Goal: Task Accomplishment & Management: Manage account settings

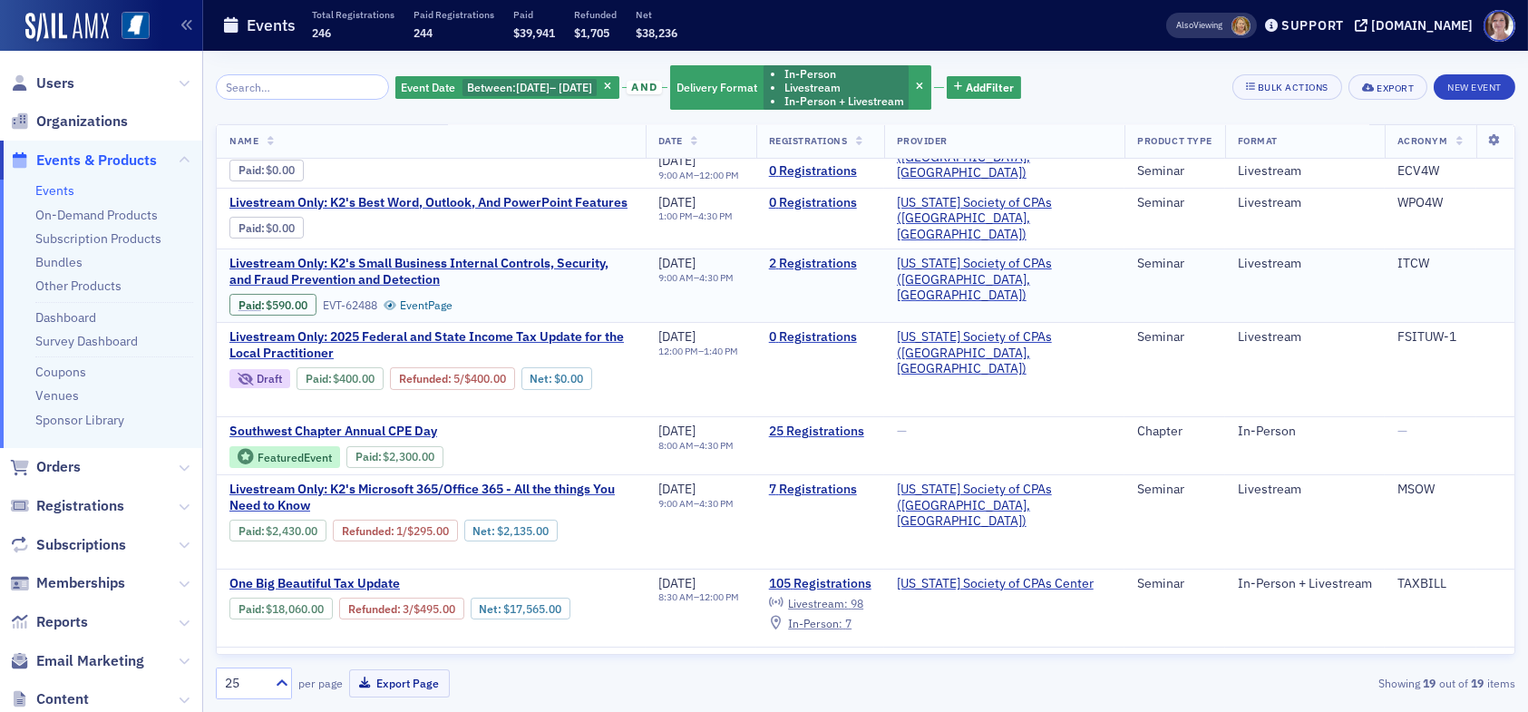
scroll to position [635, 0]
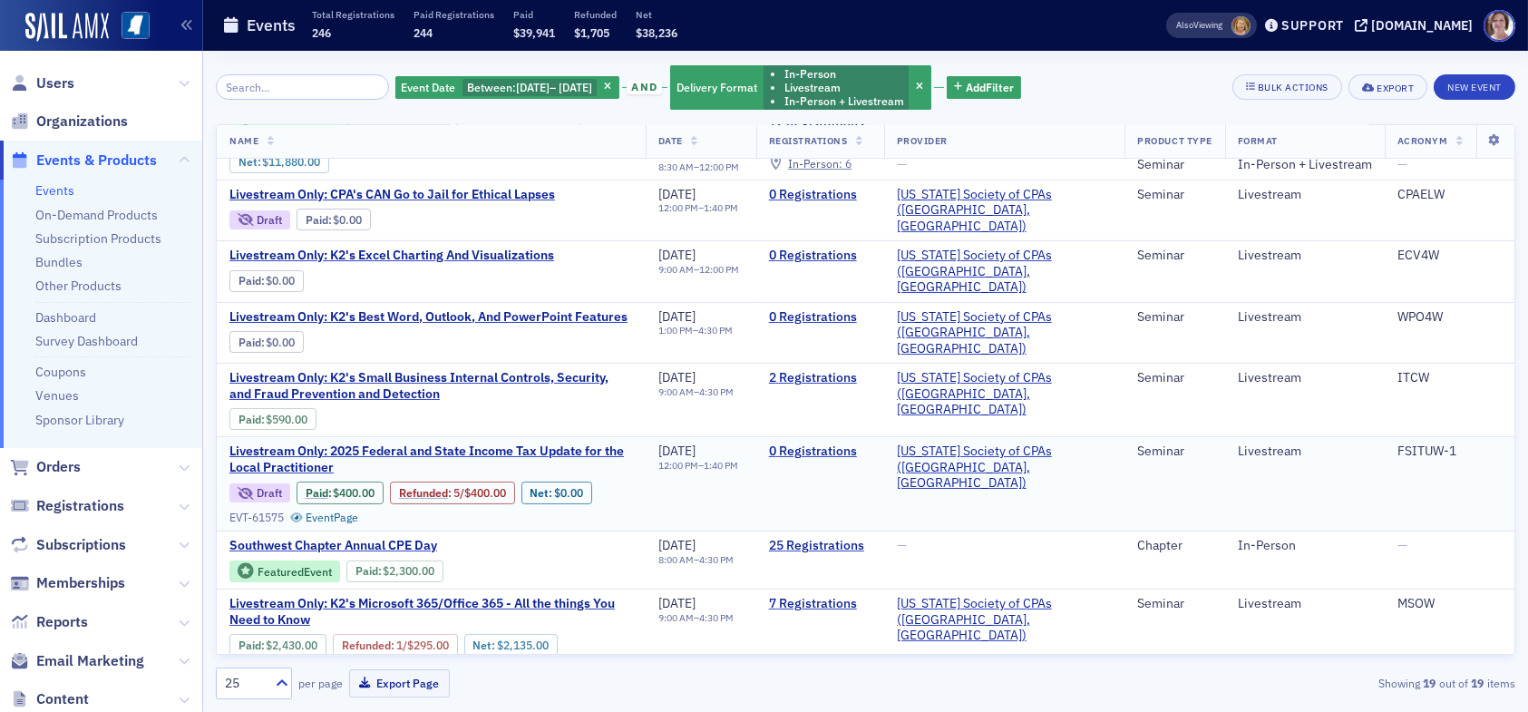
scroll to position [544, 0]
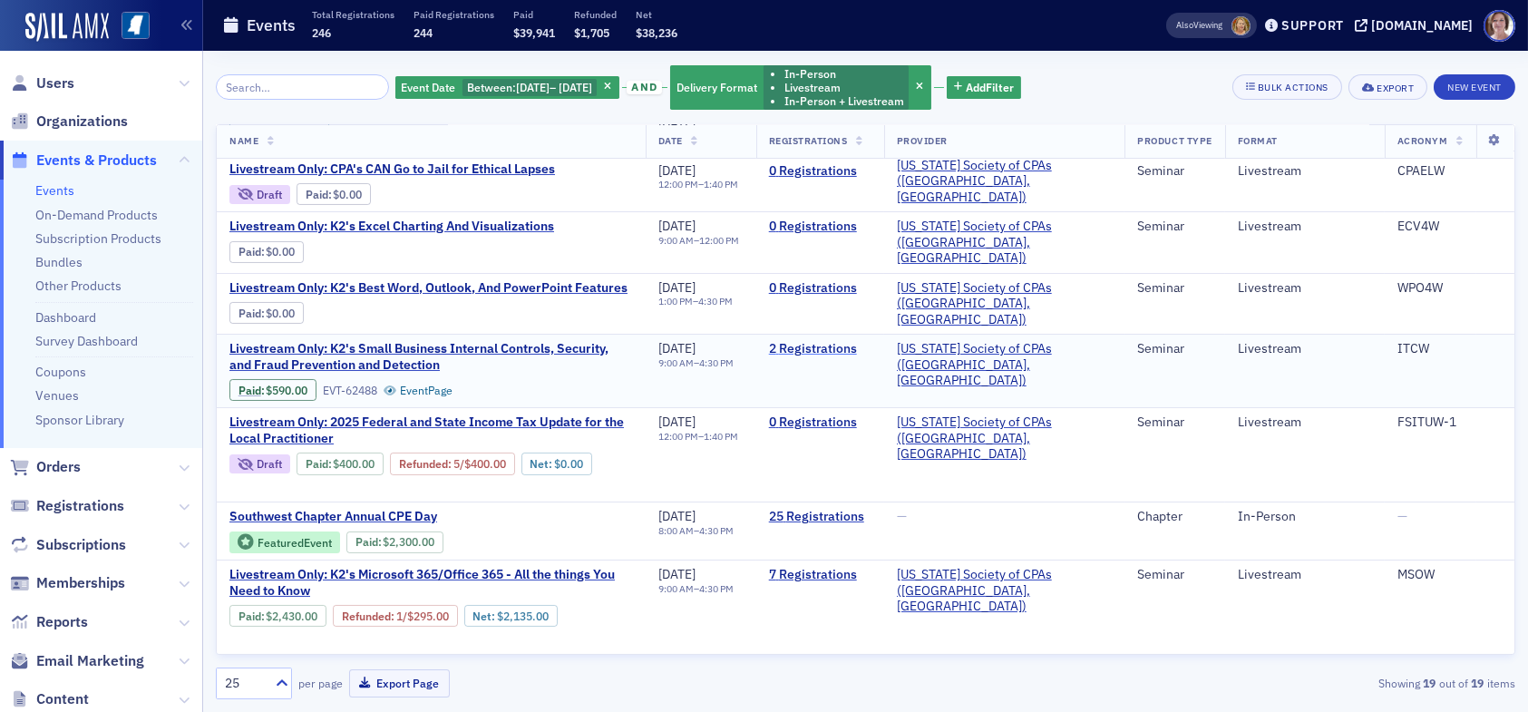
click at [860, 341] on link "2 Registrations" at bounding box center [820, 349] width 103 height 16
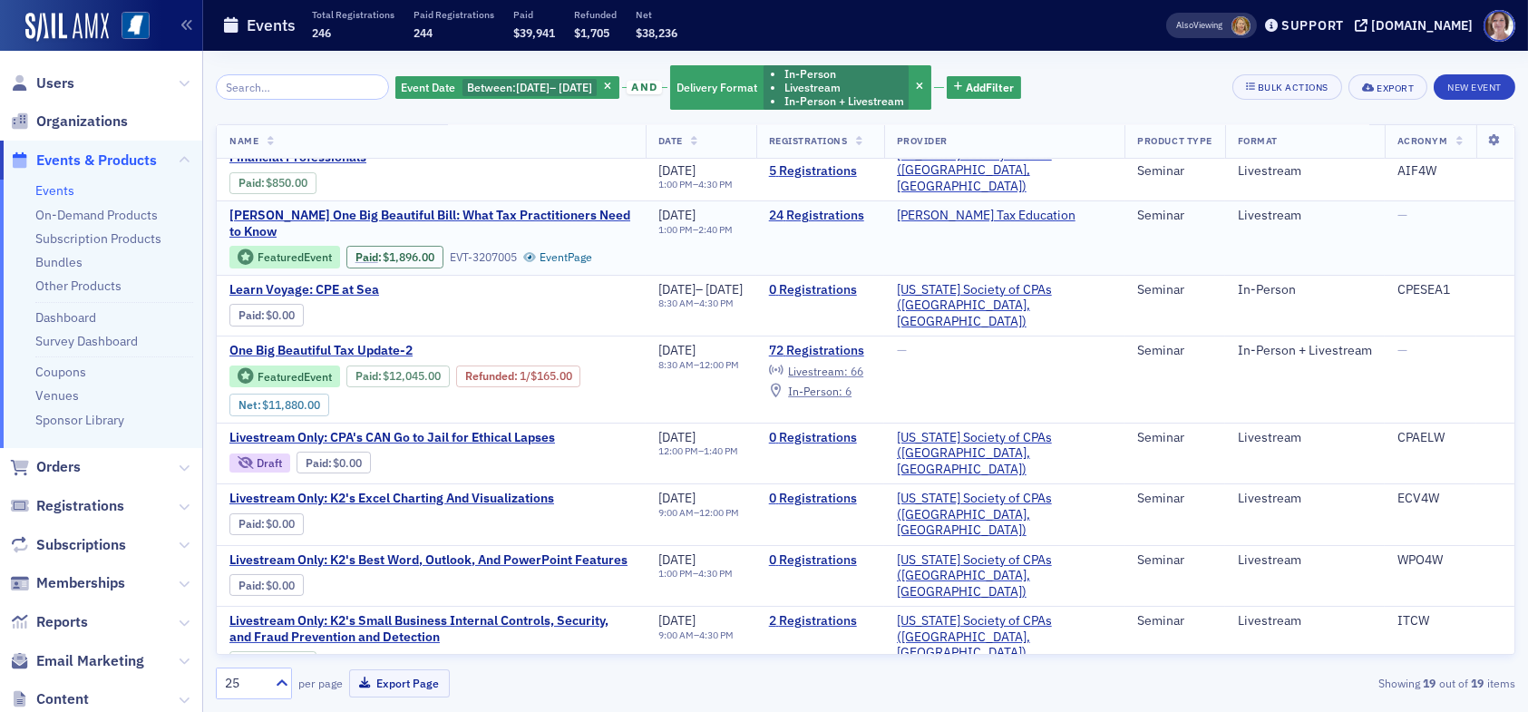
scroll to position [363, 0]
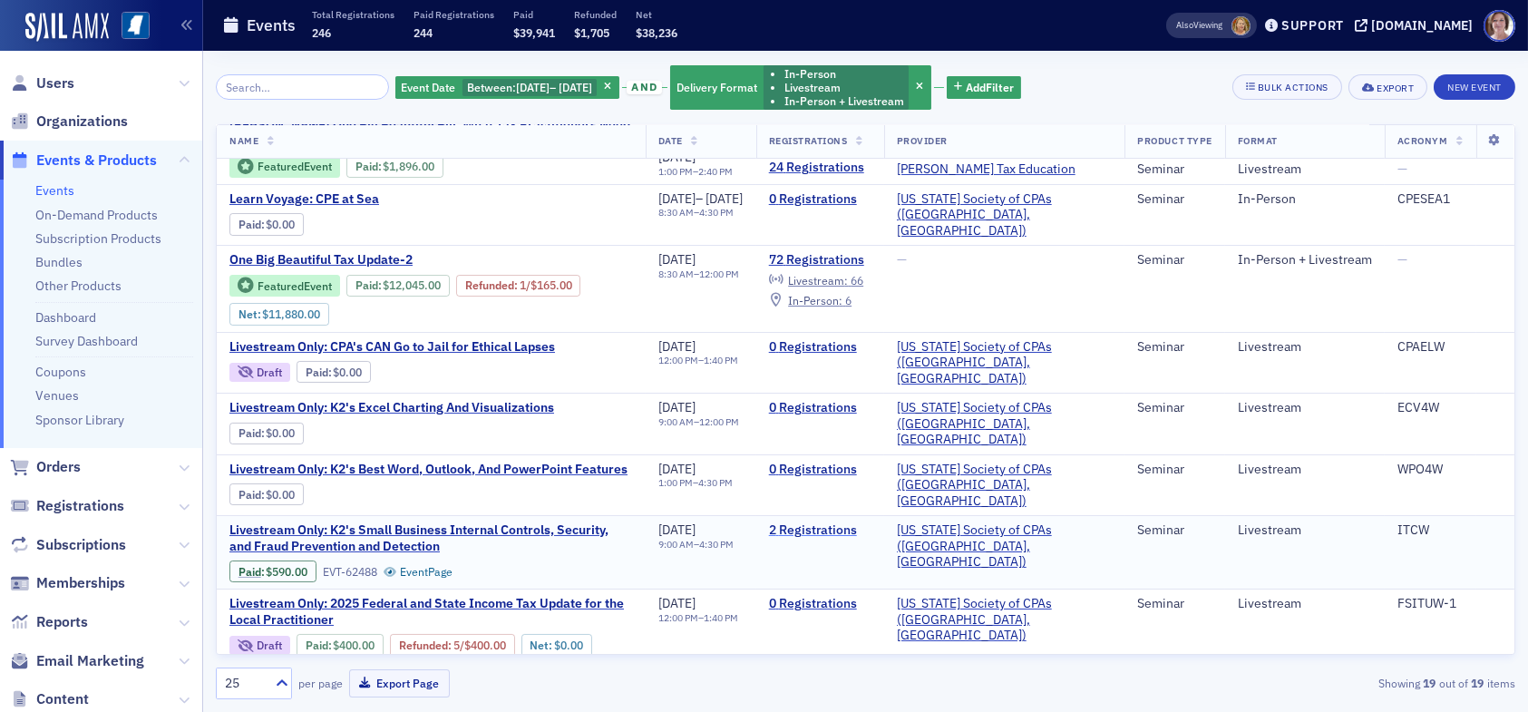
click at [872, 522] on link "2 Registrations" at bounding box center [820, 530] width 103 height 16
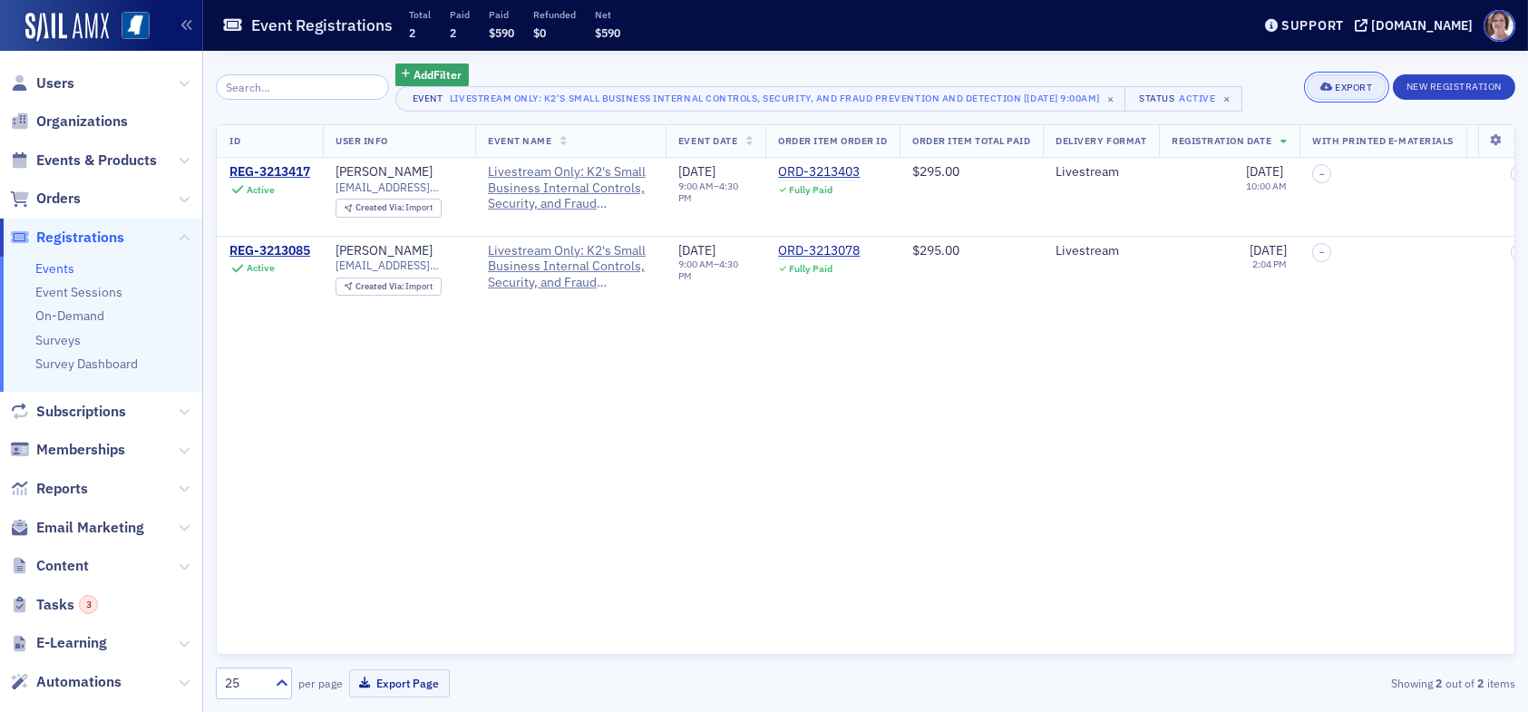
click at [1350, 83] on div "Export" at bounding box center [1353, 88] width 37 height 10
click at [1282, 151] on button "Export All ( 2 Event Registrations )" at bounding box center [1288, 148] width 190 height 29
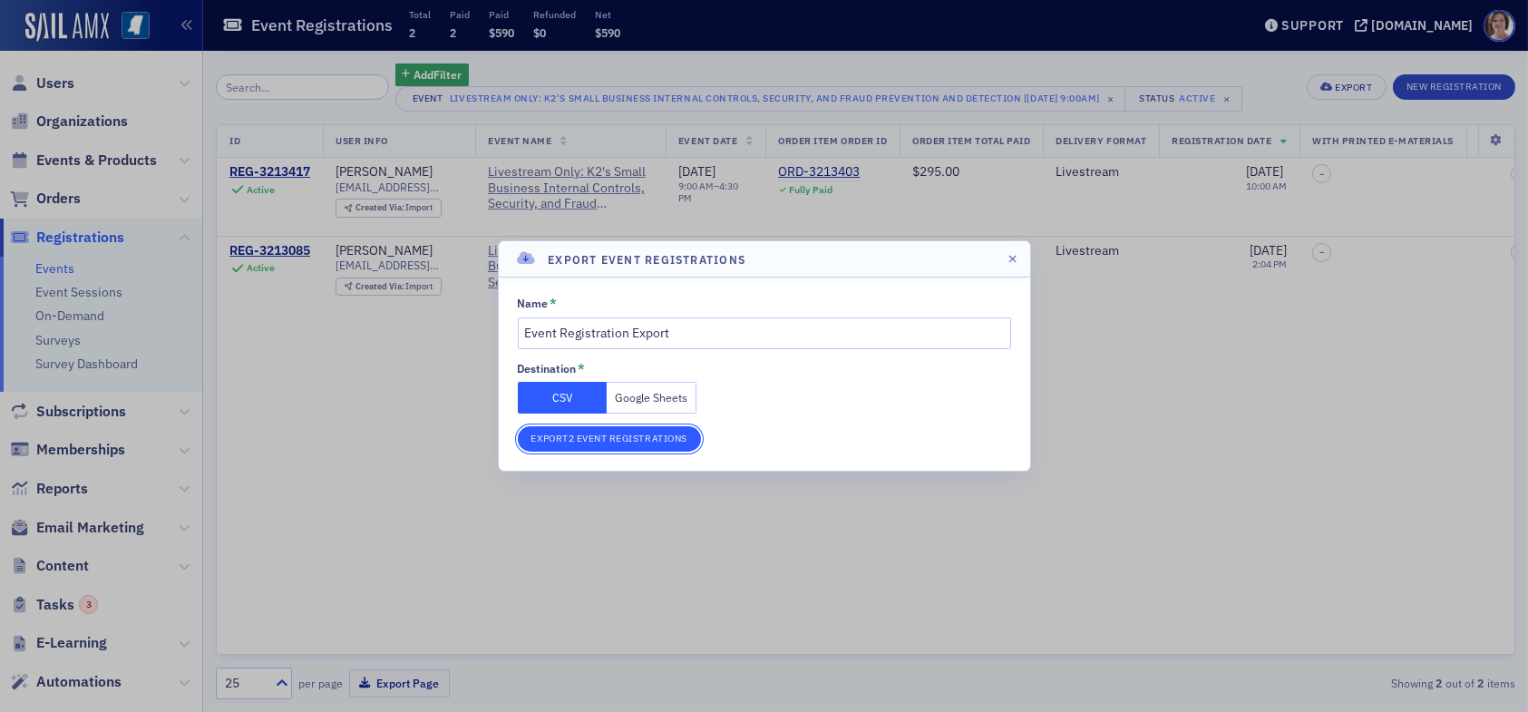
click at [649, 441] on button "Export 2 Event Registrations" at bounding box center [609, 438] width 183 height 25
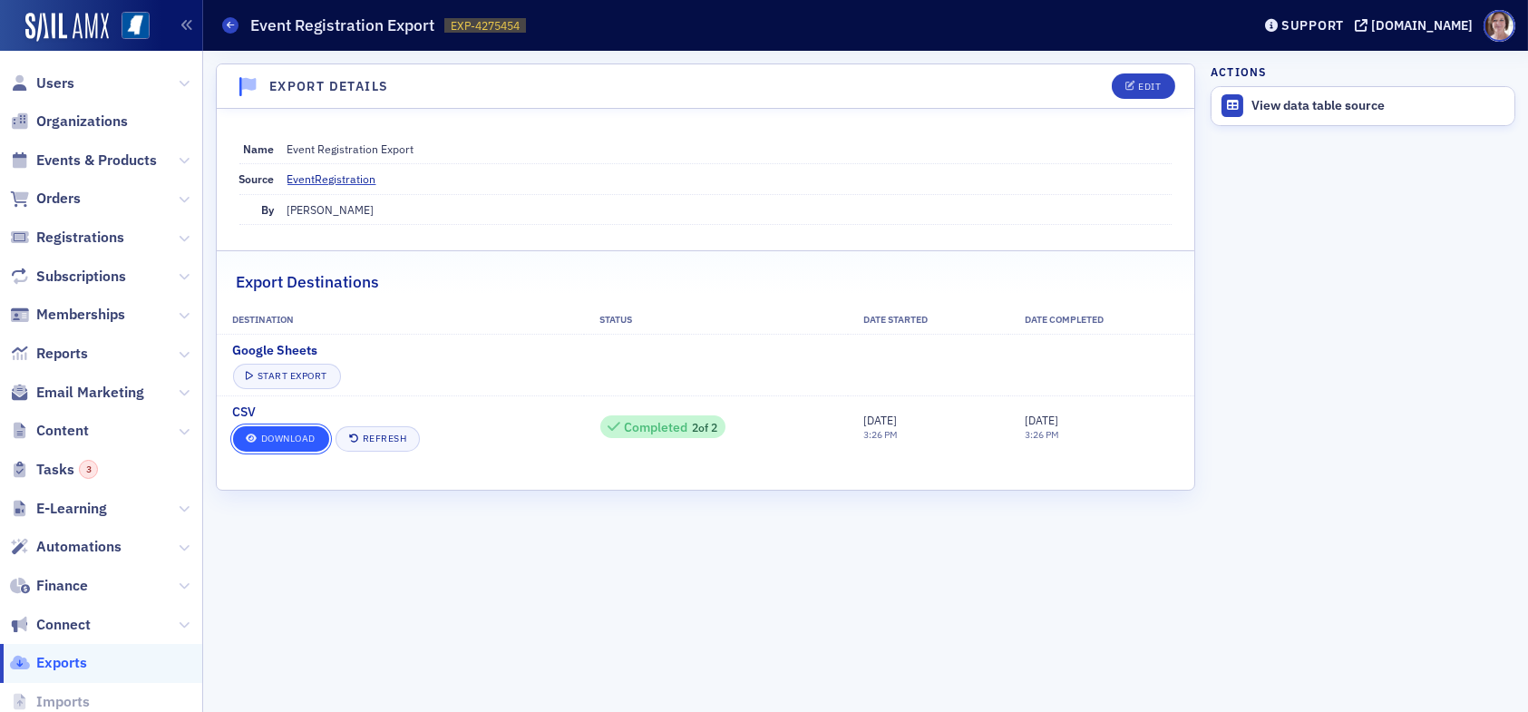
click at [305, 437] on link "Download" at bounding box center [281, 438] width 96 height 25
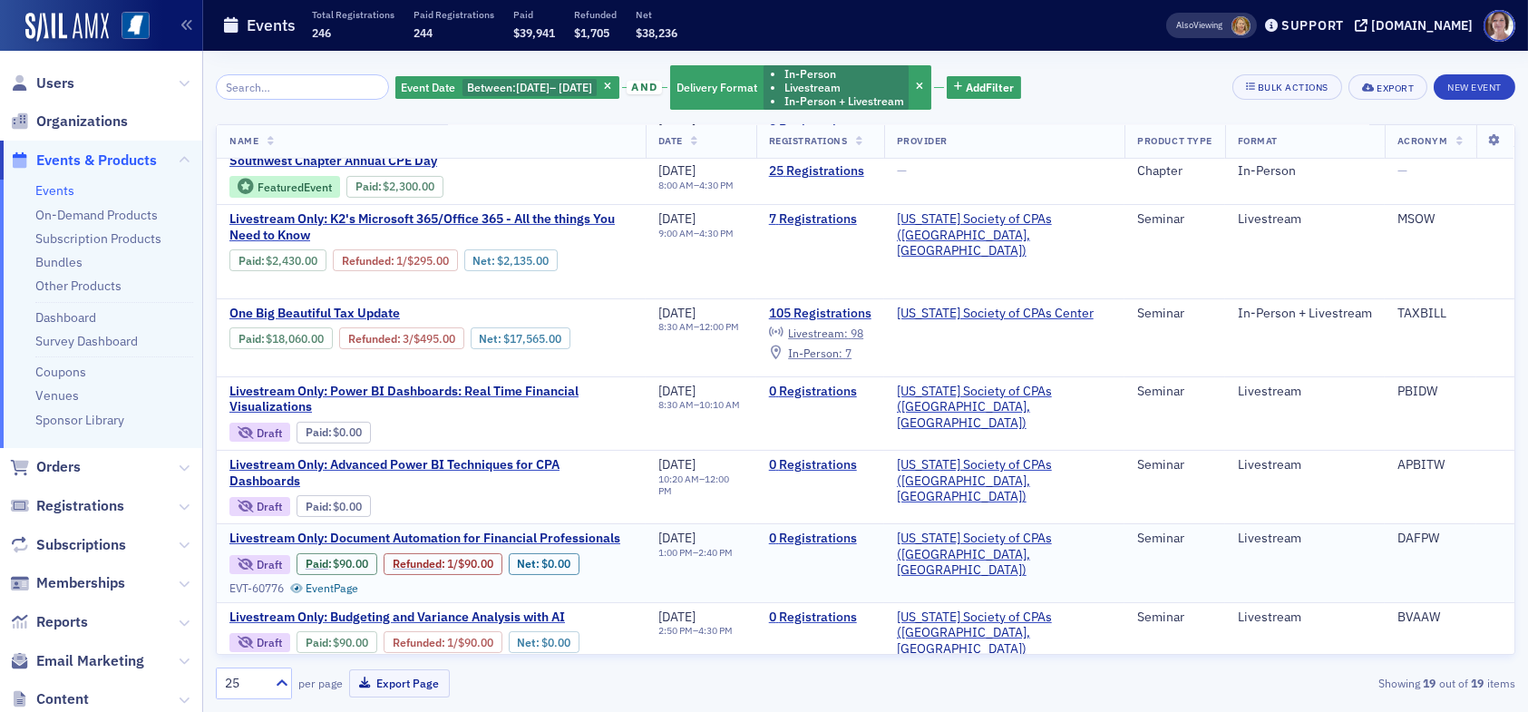
scroll to position [901, 0]
click at [872, 548] on td "0 Registrations" at bounding box center [821, 562] width 128 height 78
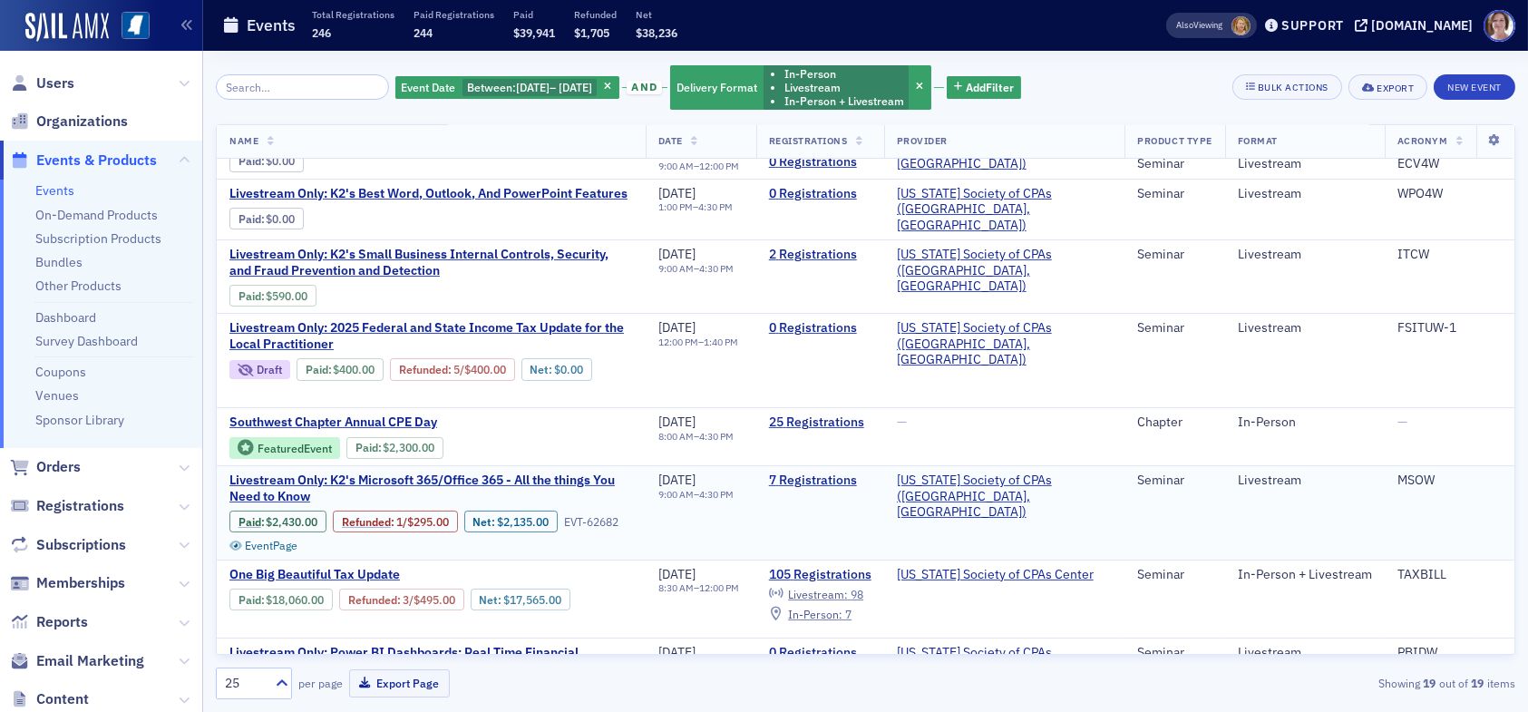
scroll to position [629, 0]
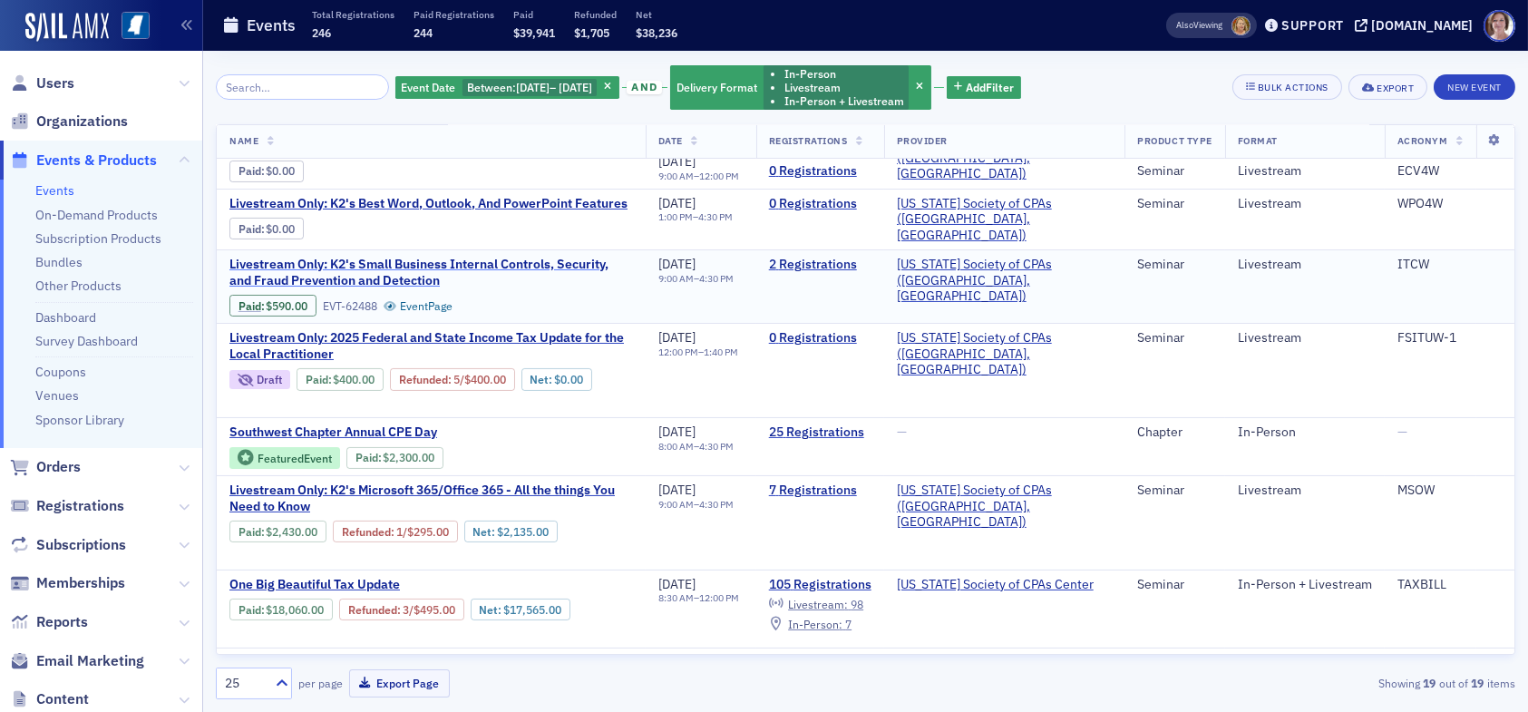
click at [445, 257] on span "Livestream Only: K2's Small Business Internal Controls, Security, and Fraud Pre…" at bounding box center [431, 273] width 404 height 32
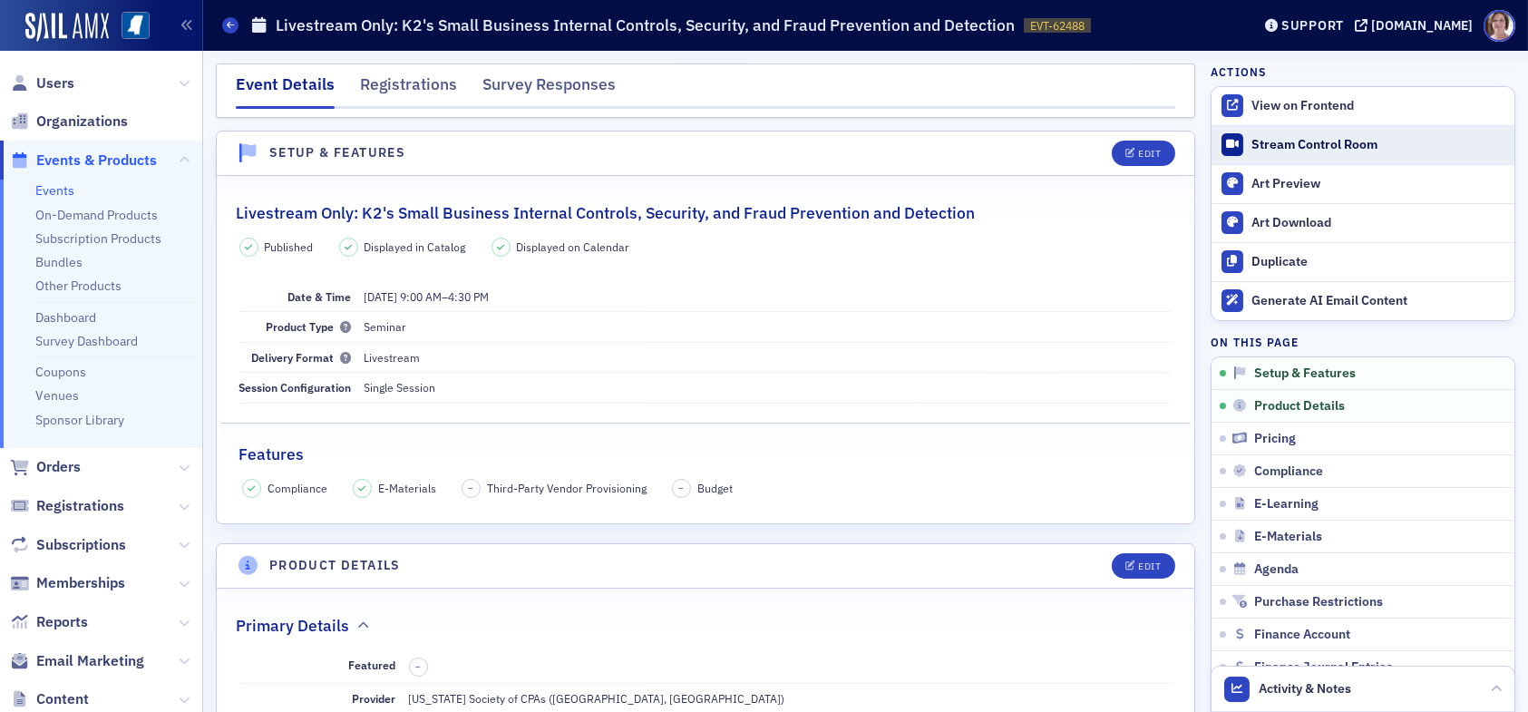
click at [1264, 148] on div "Stream Control Room" at bounding box center [1379, 145] width 254 height 16
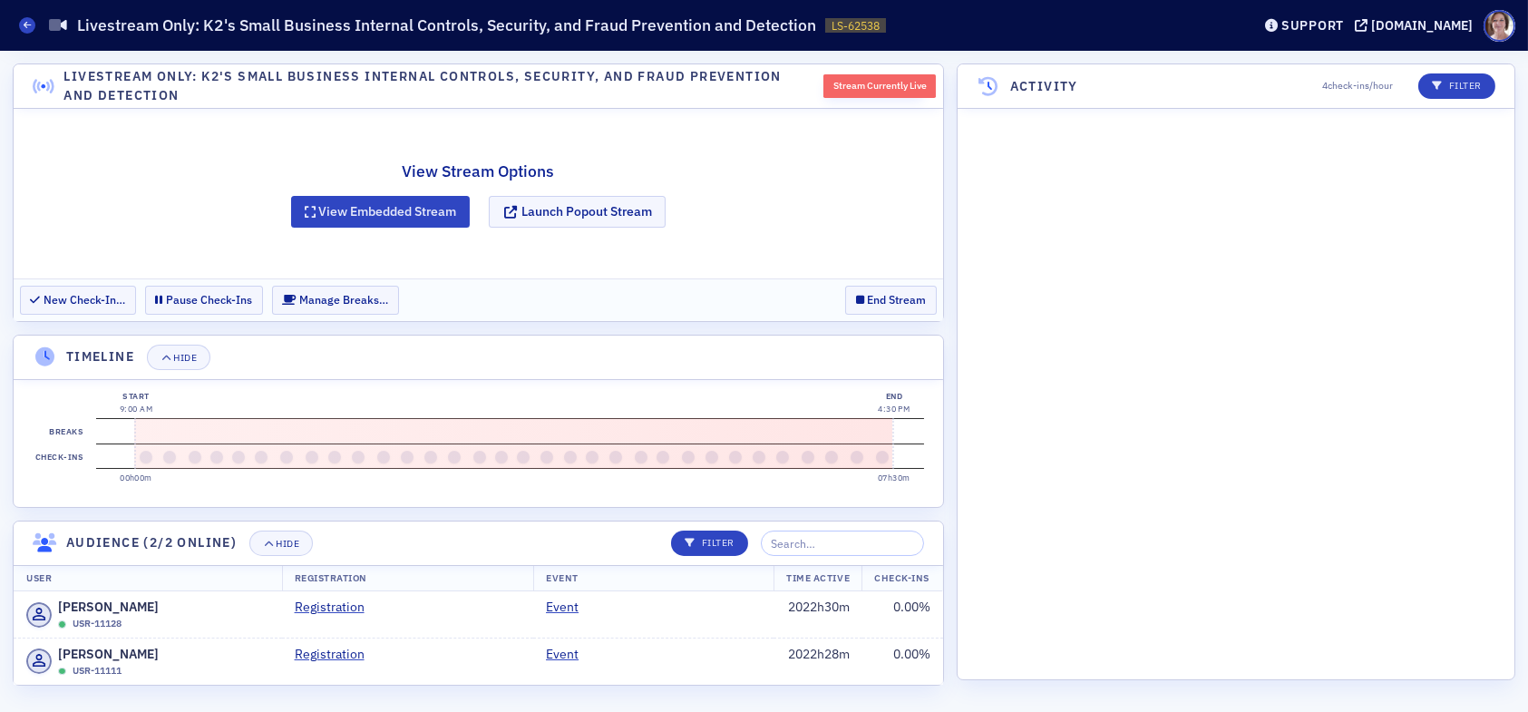
scroll to position [2668, 0]
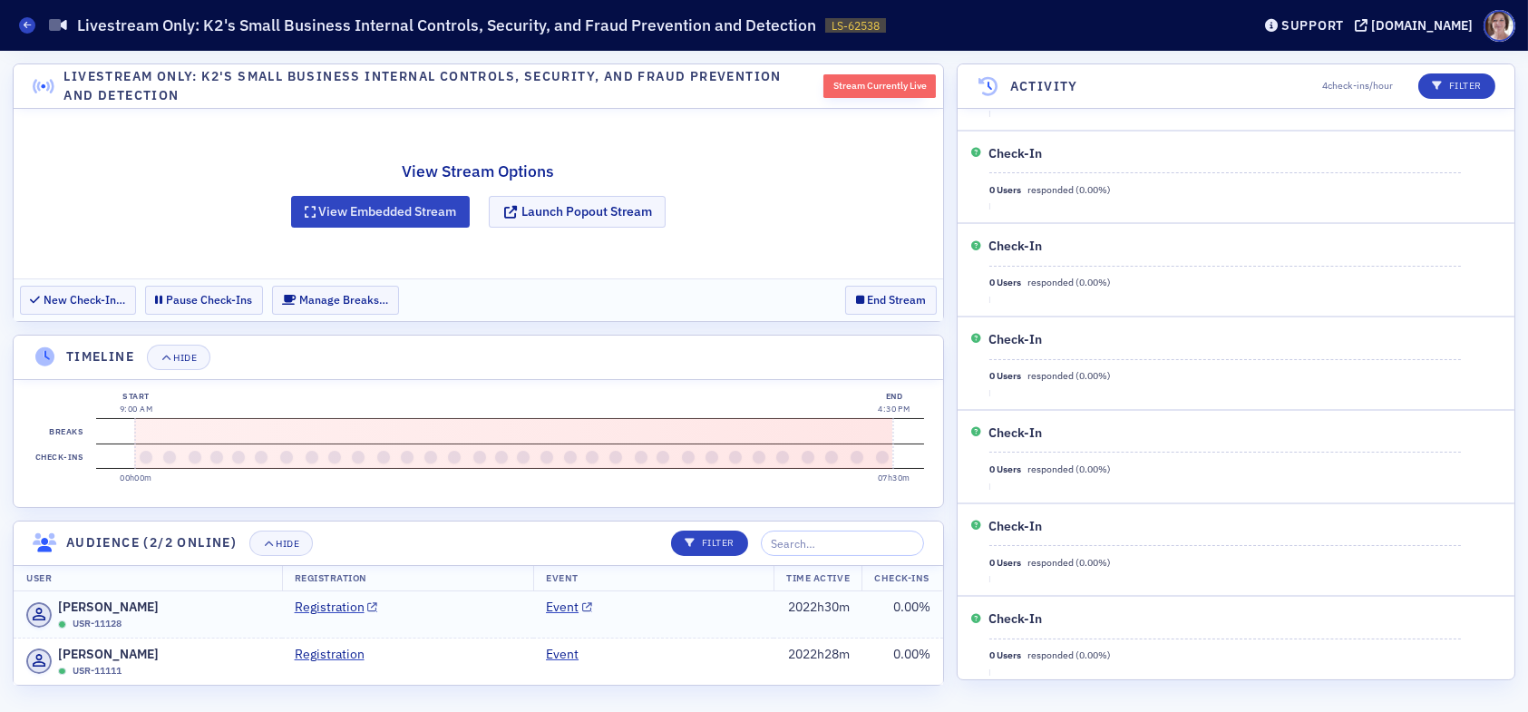
click at [674, 624] on td "Event" at bounding box center [653, 614] width 240 height 46
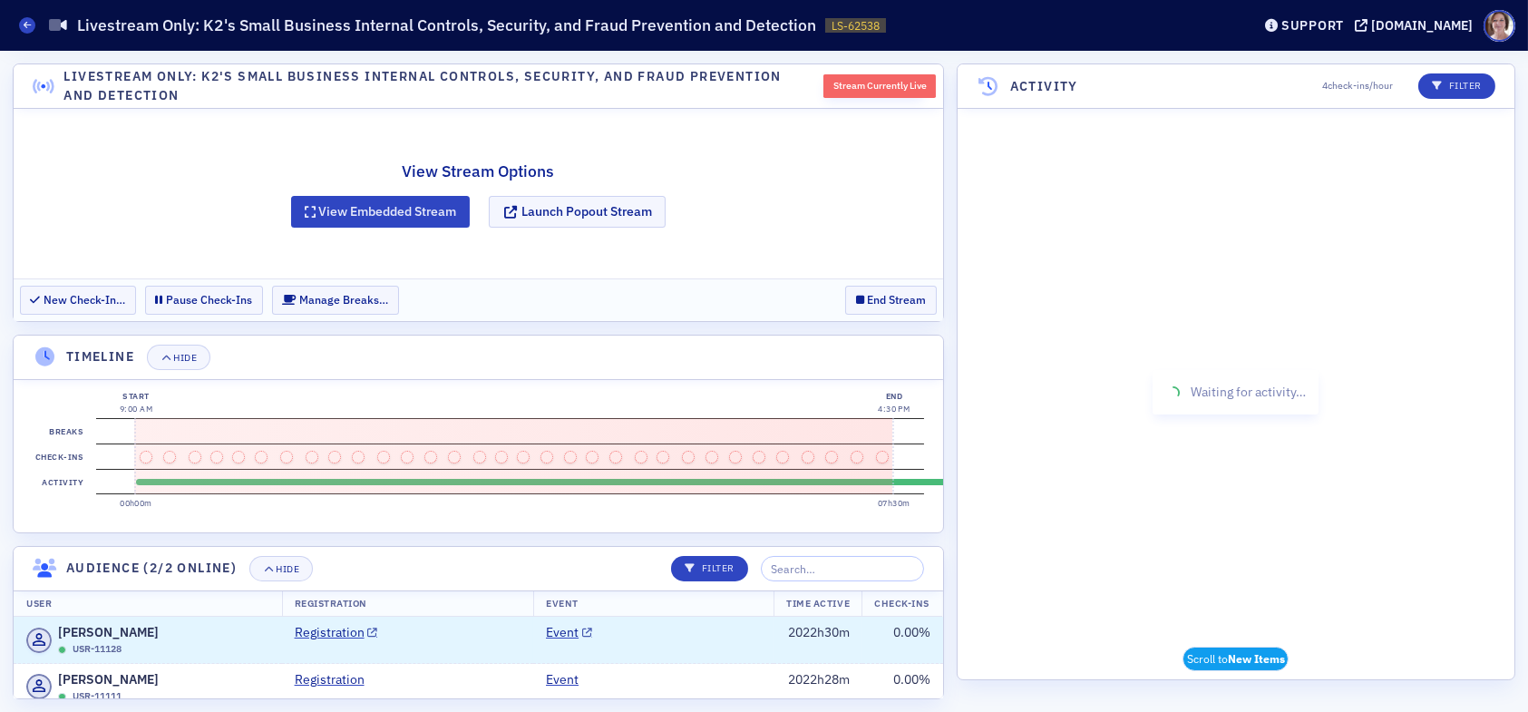
scroll to position [27, 0]
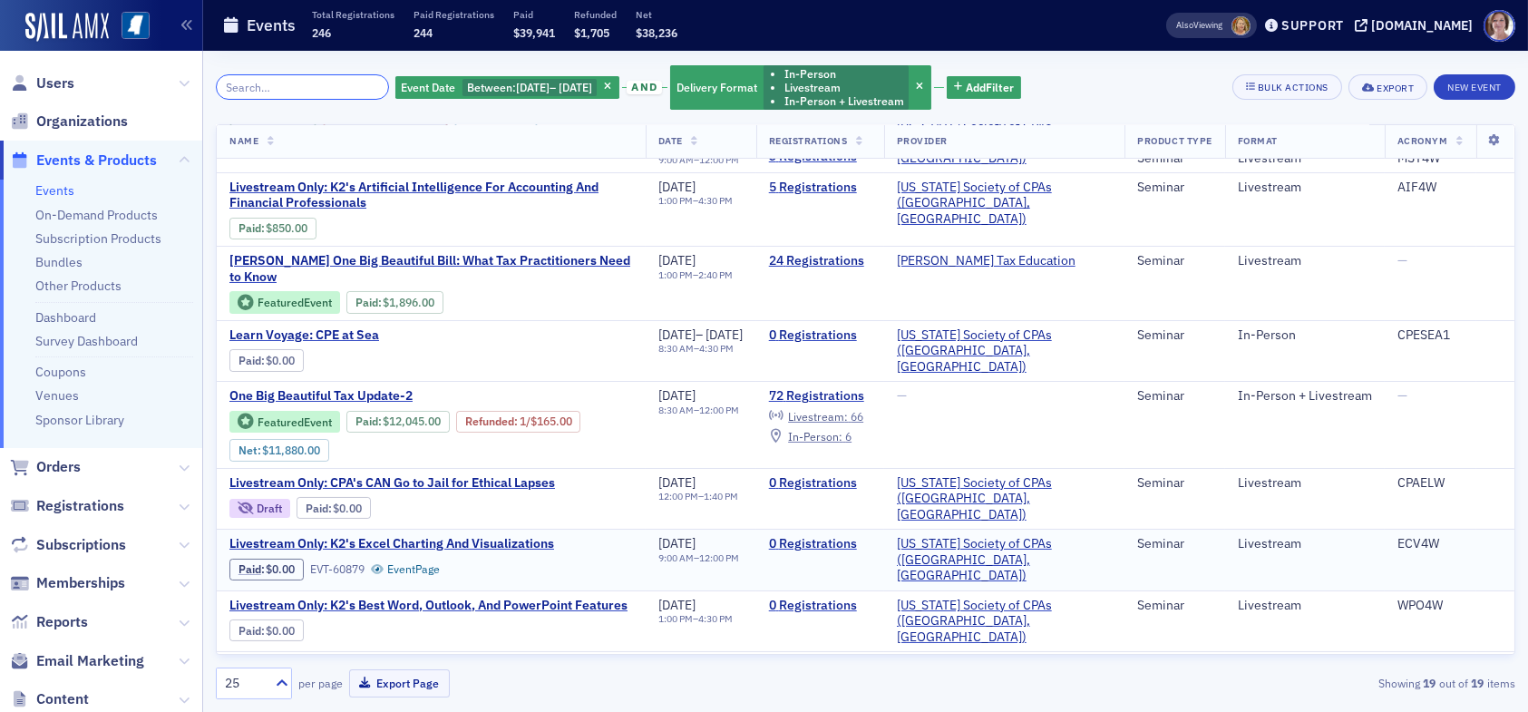
scroll to position [272, 0]
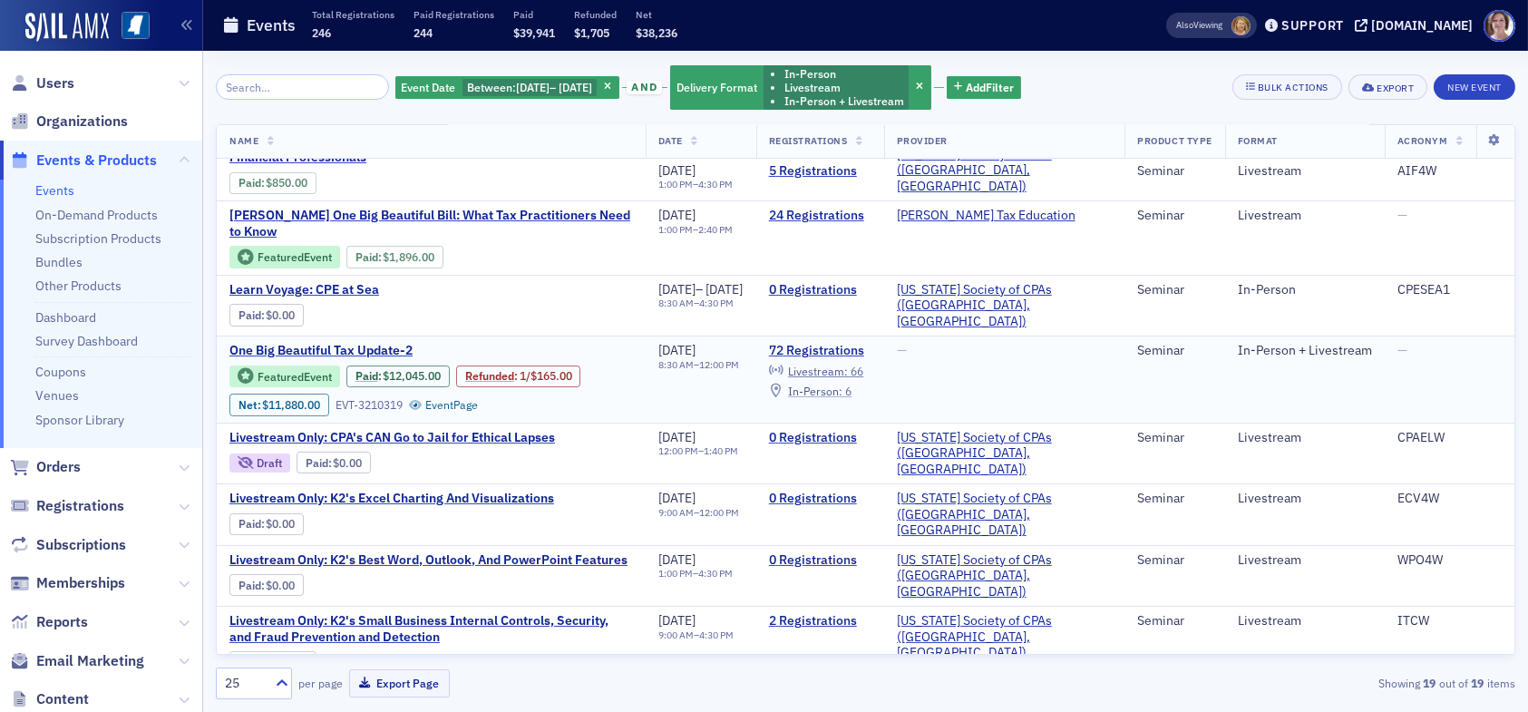
click at [843, 384] on span "In-Person :" at bounding box center [815, 391] width 54 height 15
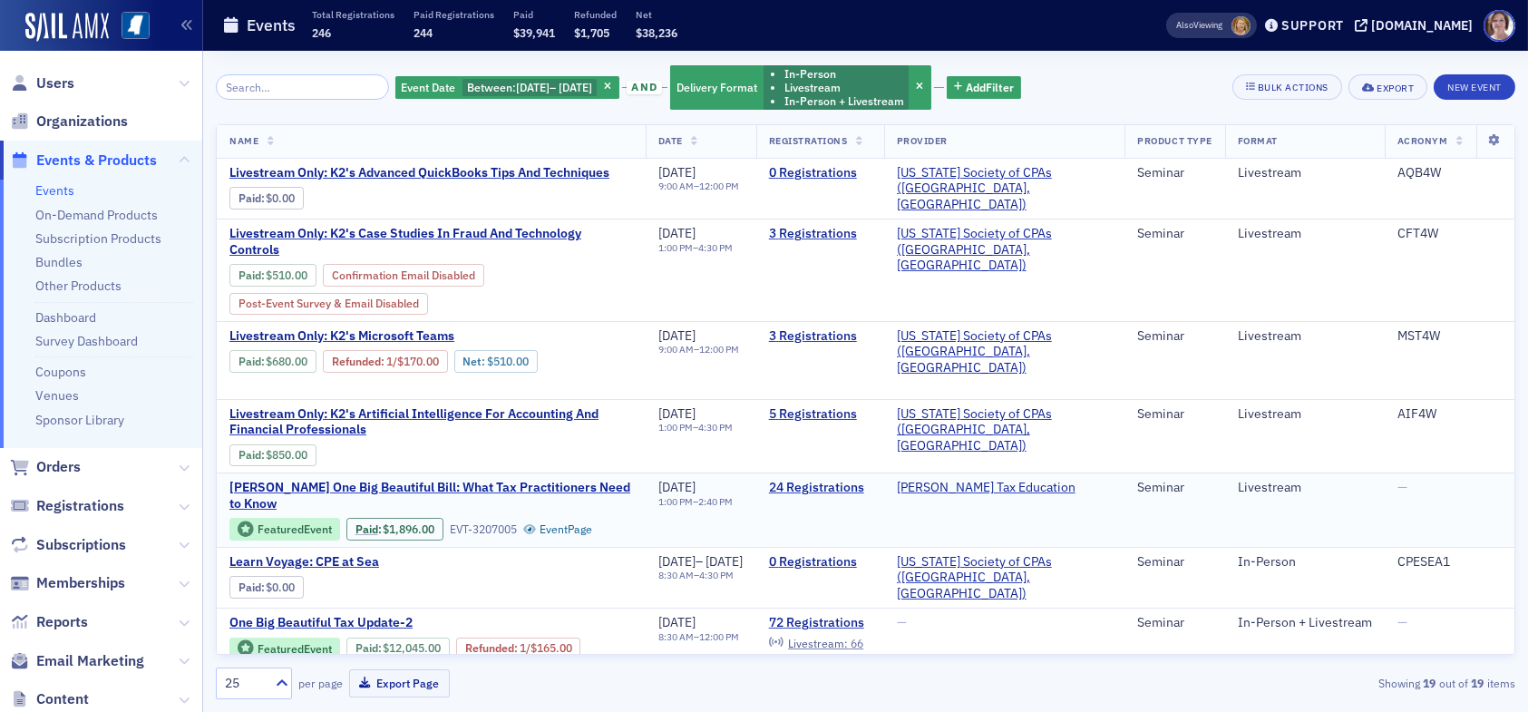
scroll to position [91, 0]
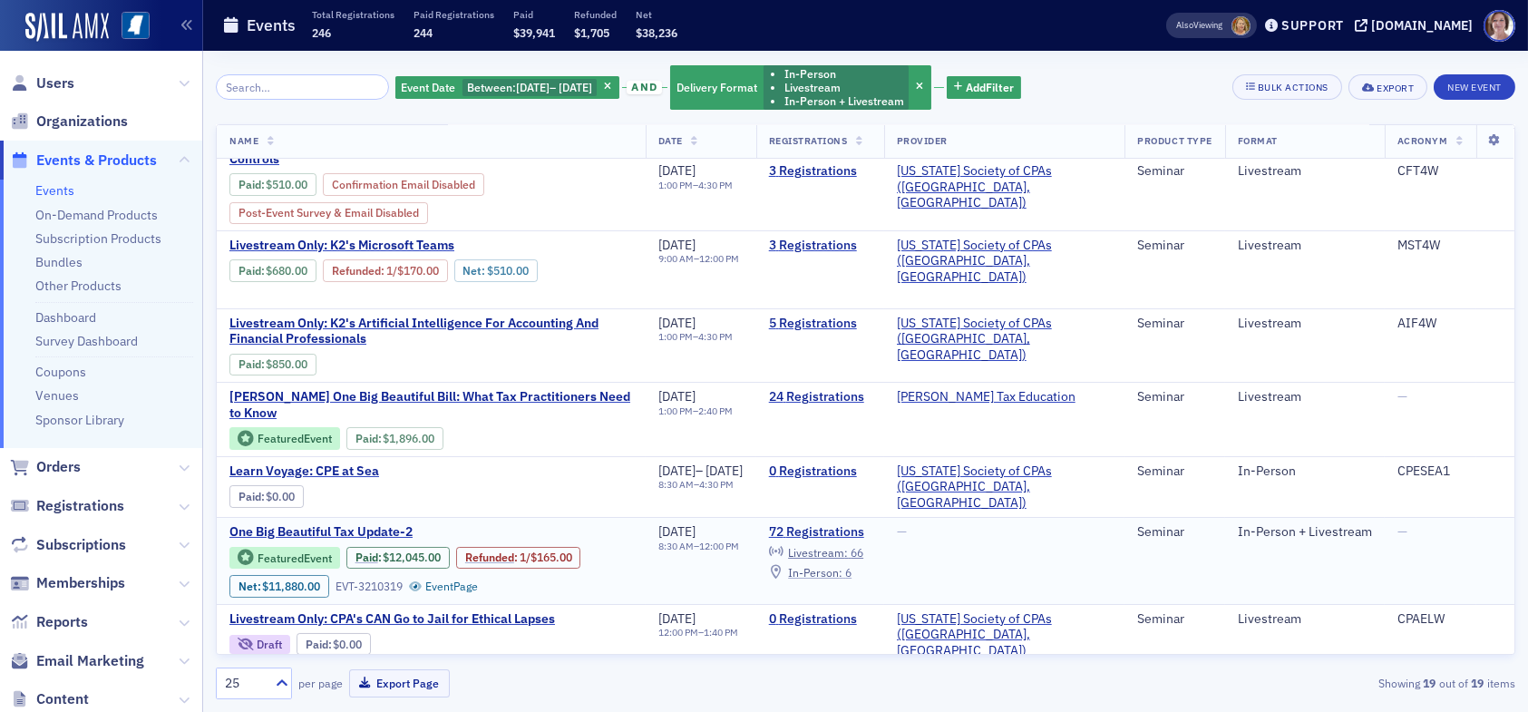
click at [843, 565] on span "In-Person :" at bounding box center [815, 572] width 54 height 15
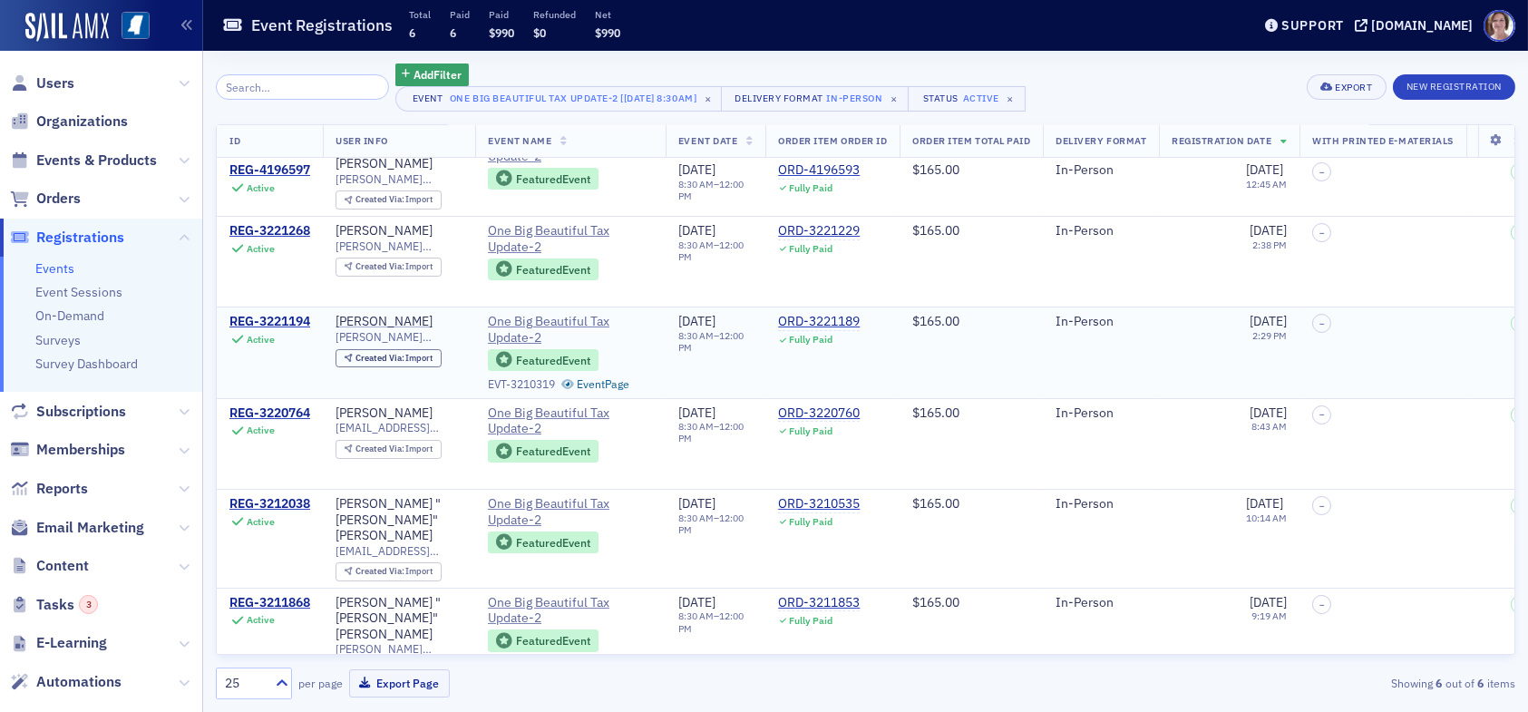
scroll to position [61, 0]
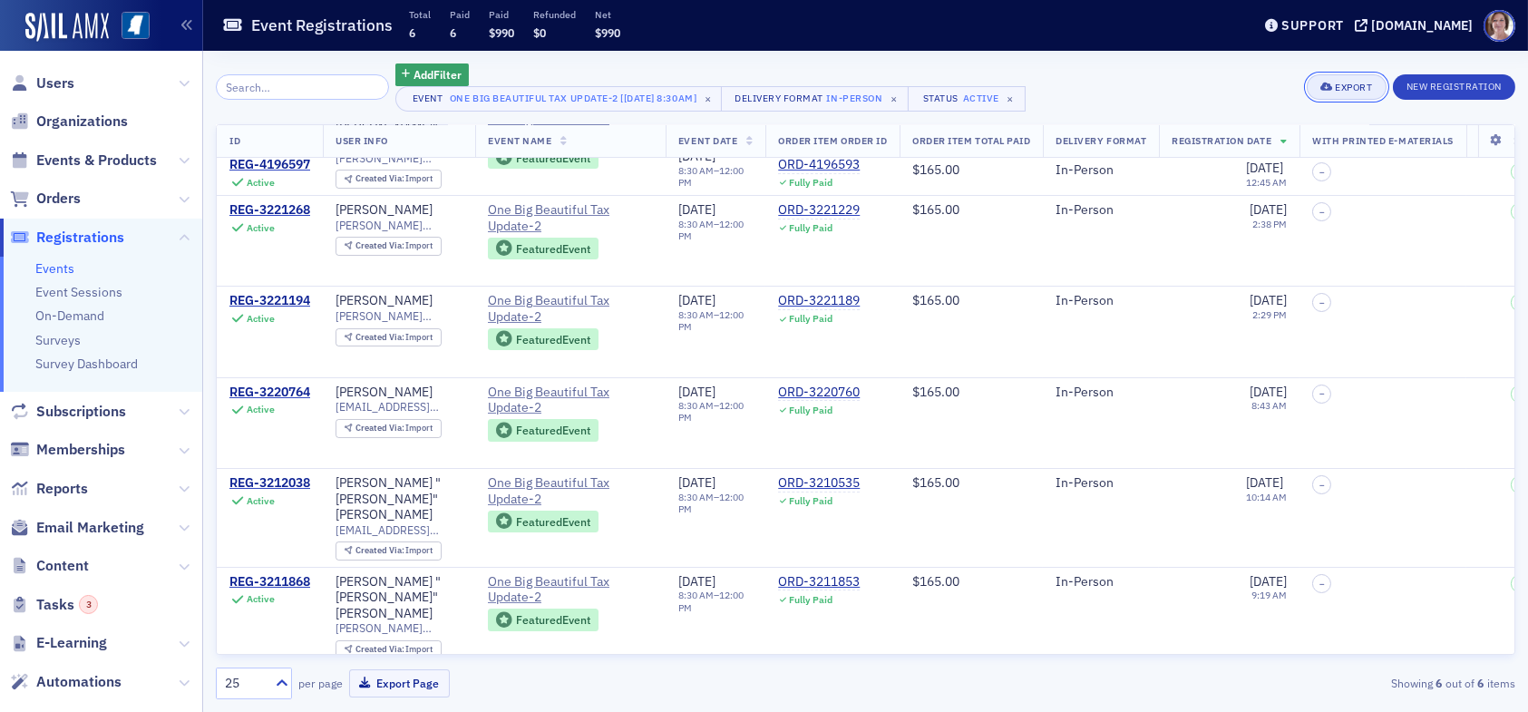
click at [1342, 83] on div "Export" at bounding box center [1353, 88] width 37 height 10
click at [1261, 145] on button "Export All ( 6 Event Registrations )" at bounding box center [1288, 148] width 190 height 29
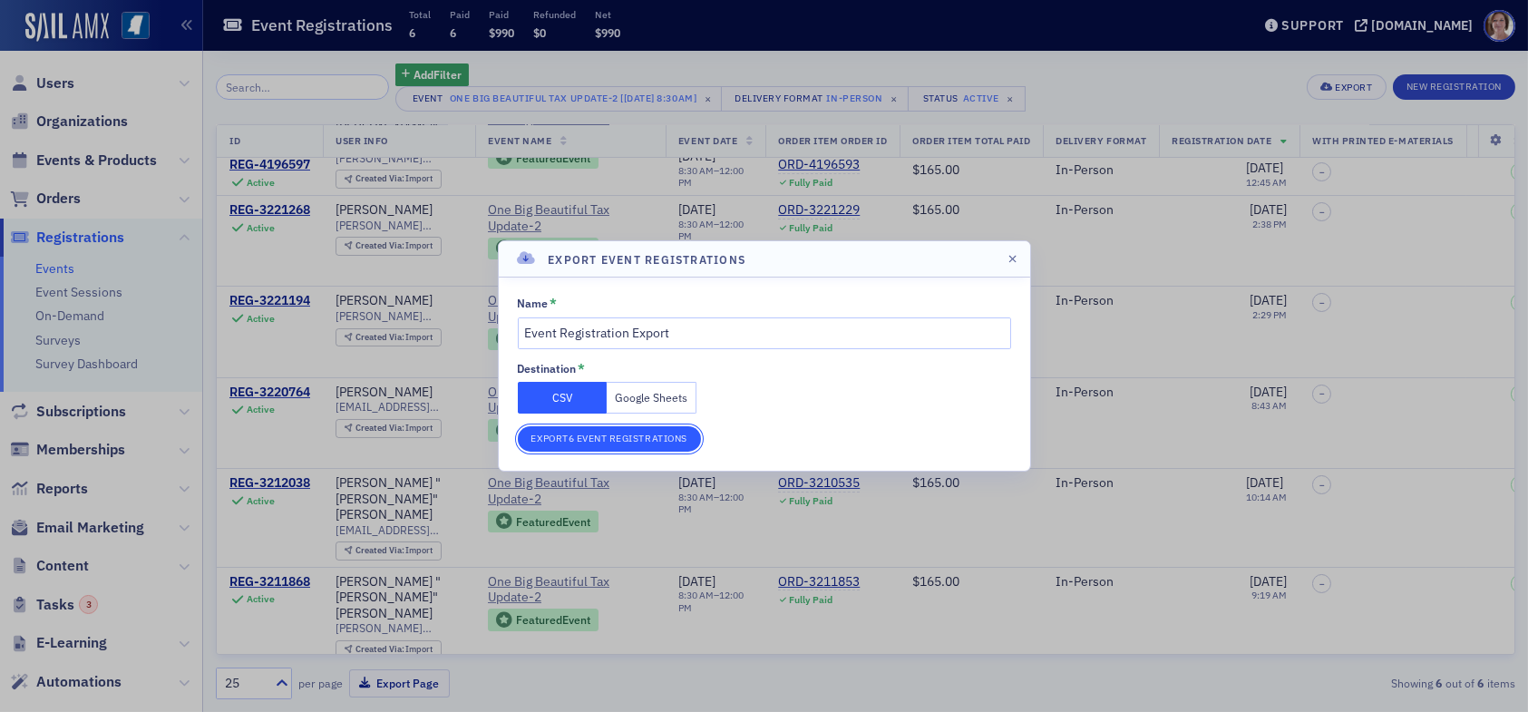
click at [613, 440] on button "Export 6 Event Registrations" at bounding box center [609, 438] width 183 height 25
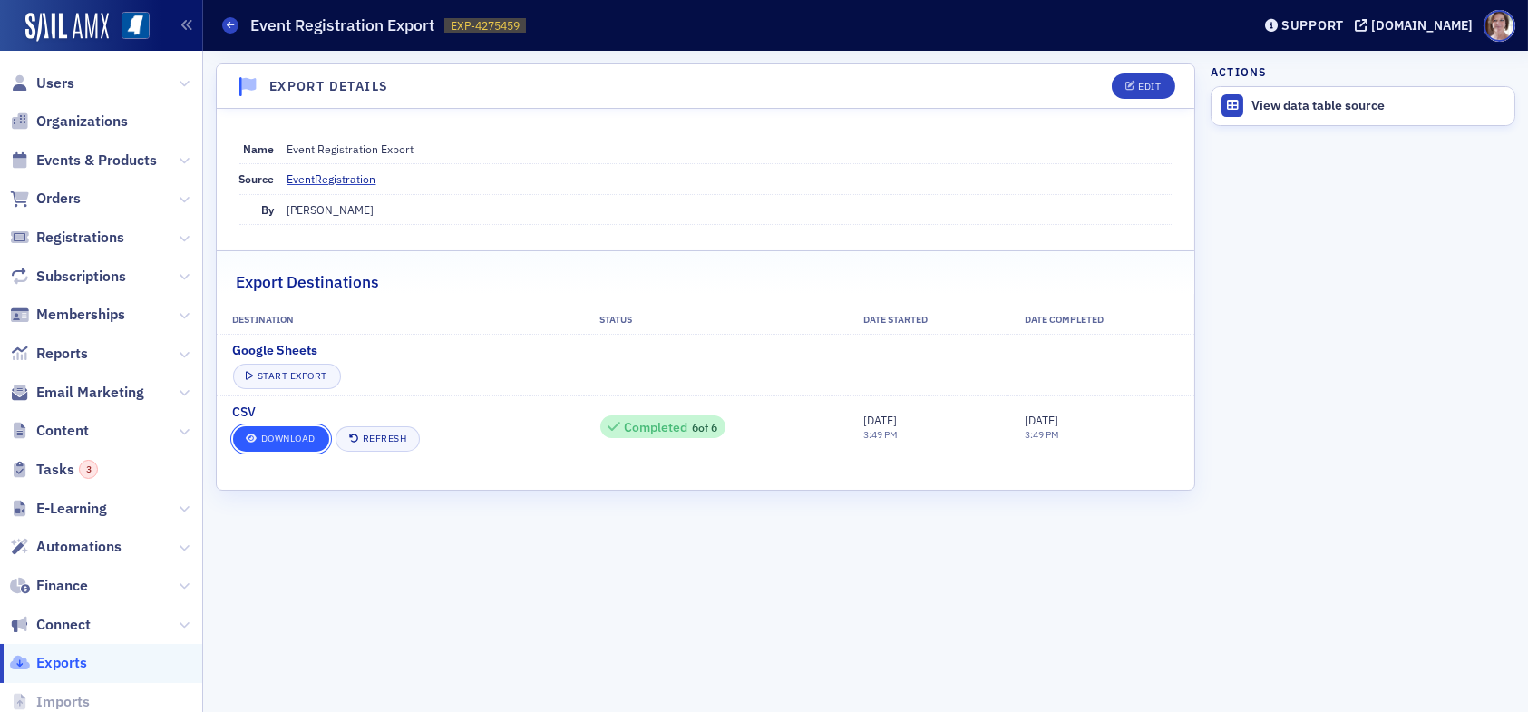
click at [284, 435] on link "Download" at bounding box center [281, 438] width 96 height 25
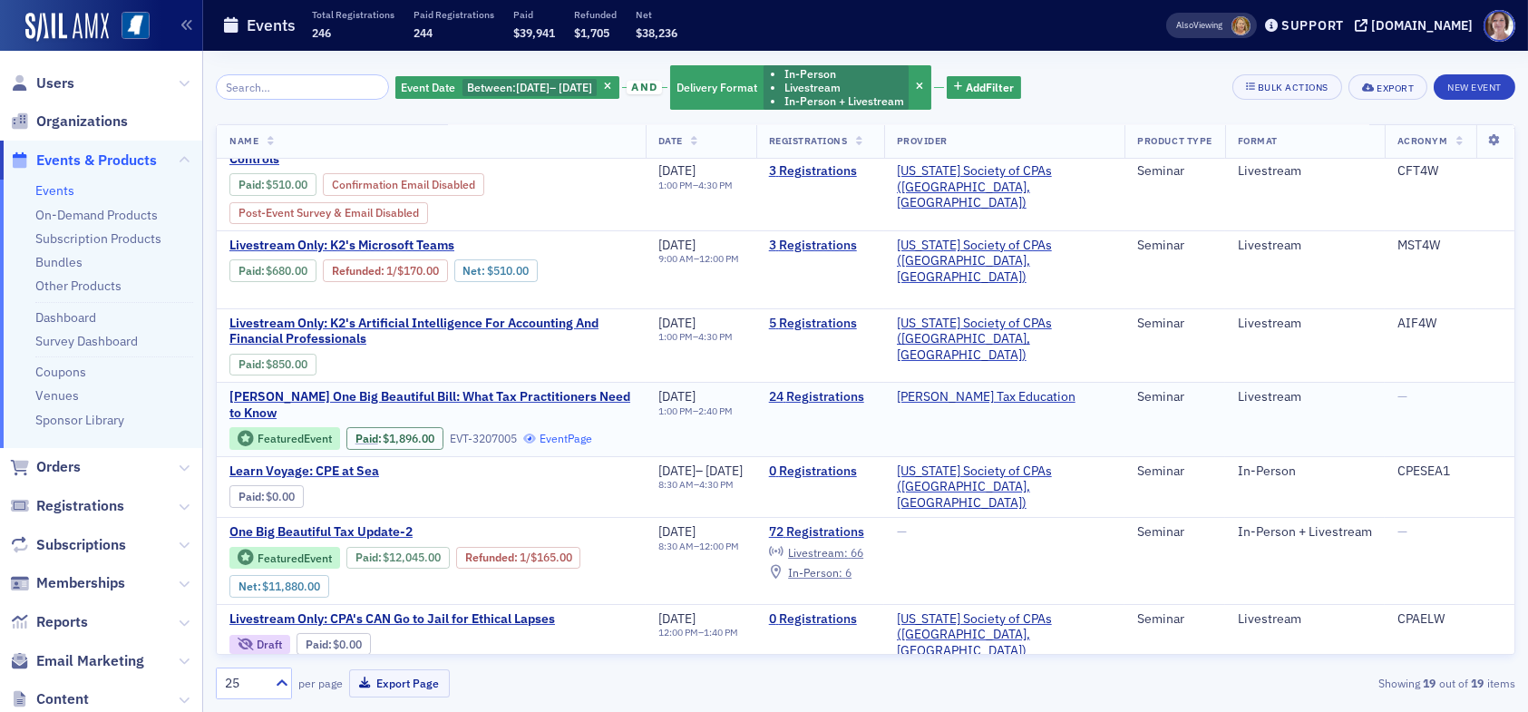
scroll to position [181, 0]
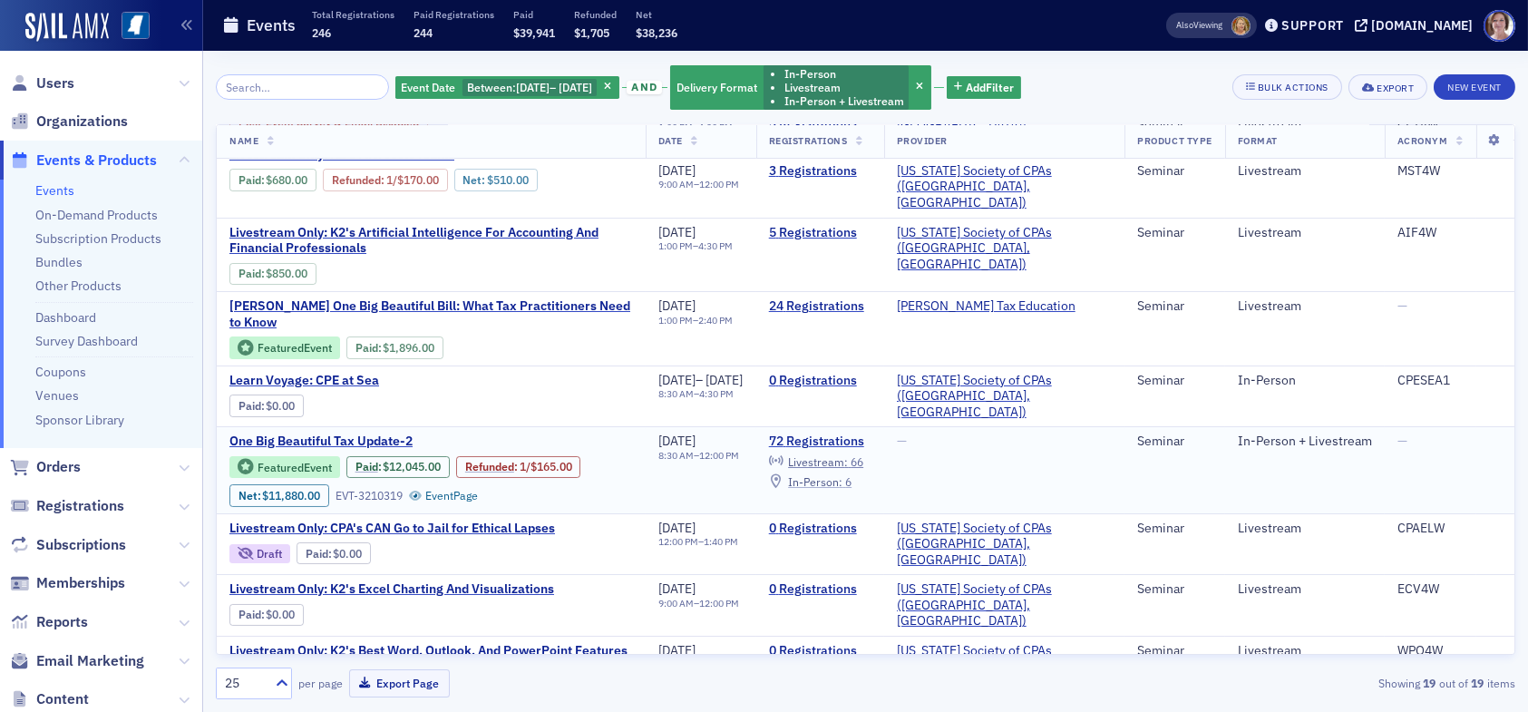
click at [843, 474] on span "In-Person :" at bounding box center [815, 481] width 54 height 15
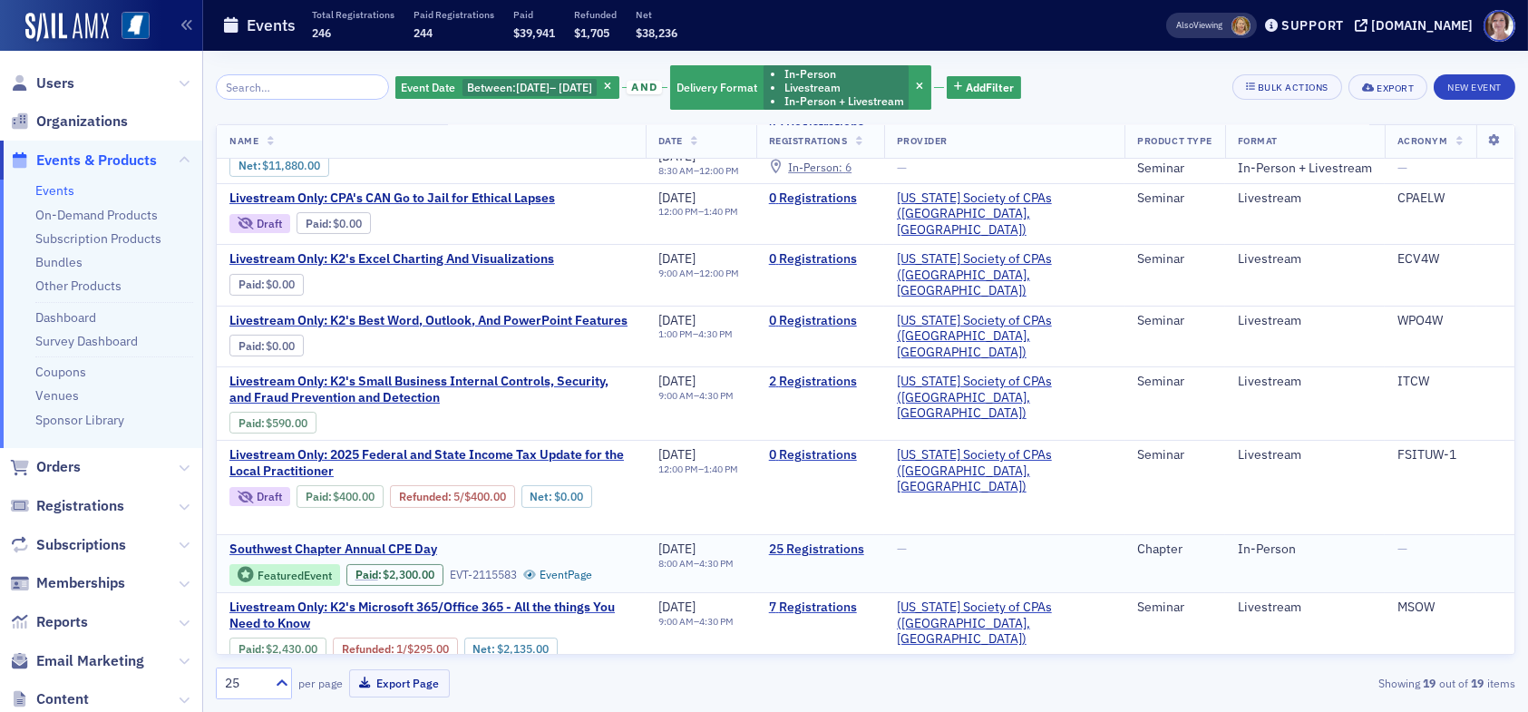
scroll to position [544, 0]
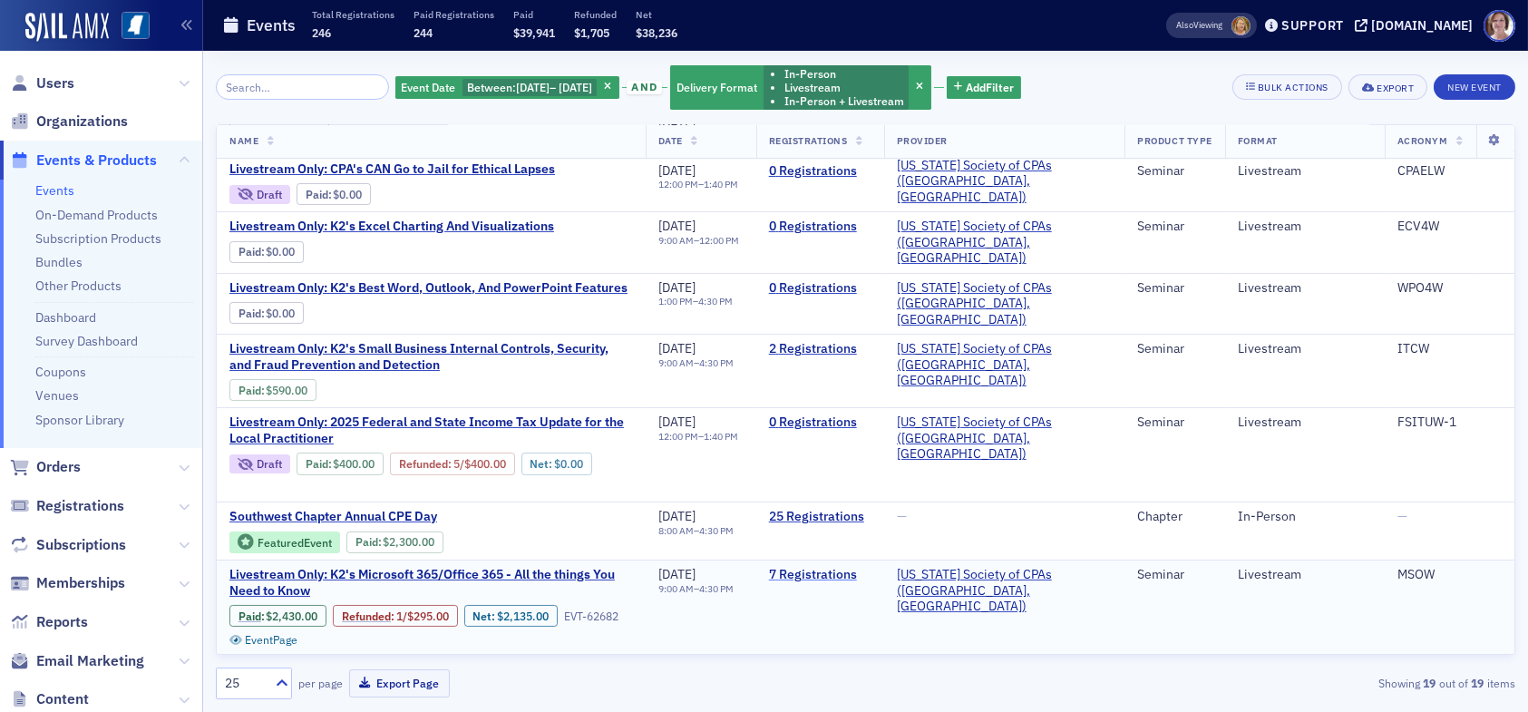
click at [854, 567] on link "7 Registrations" at bounding box center [820, 575] width 103 height 16
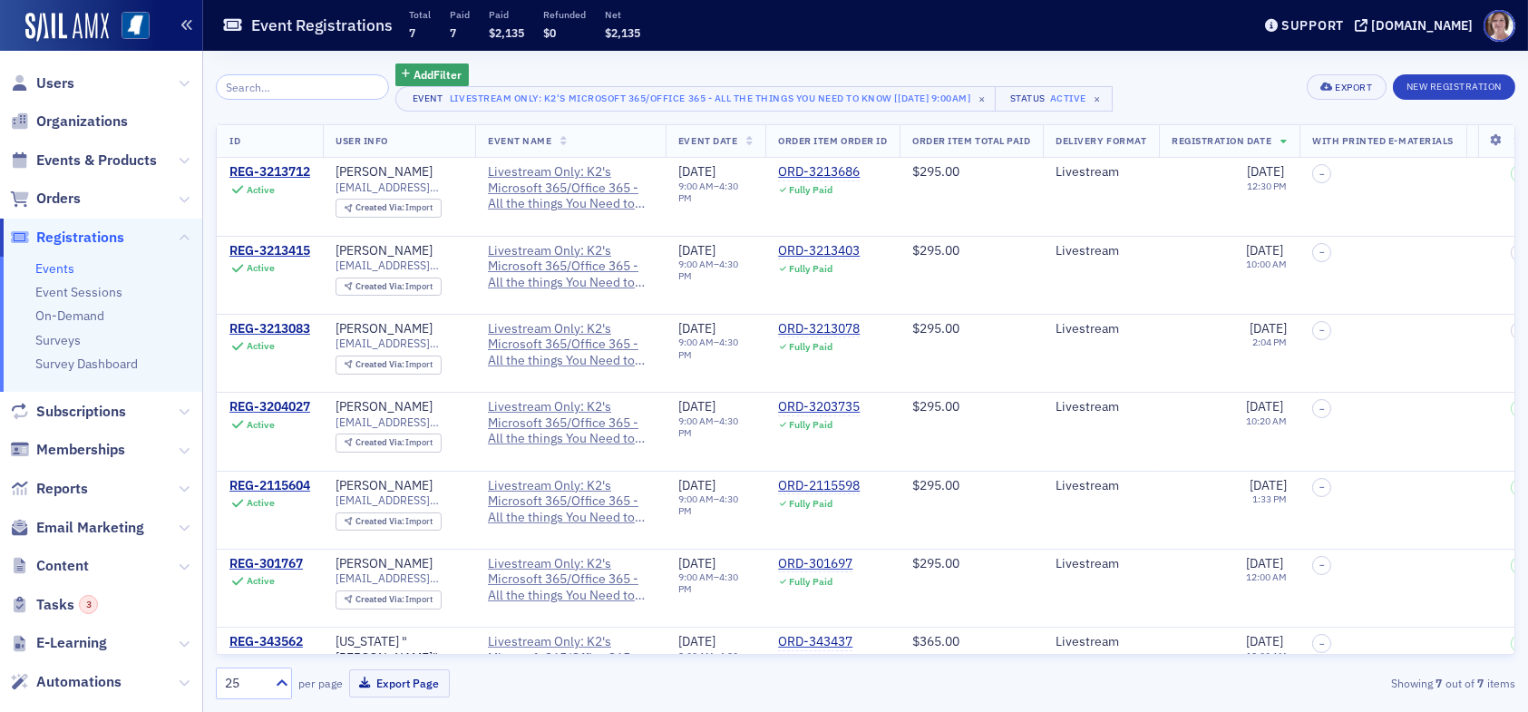
click at [181, 28] on icon "button" at bounding box center [187, 25] width 13 height 13
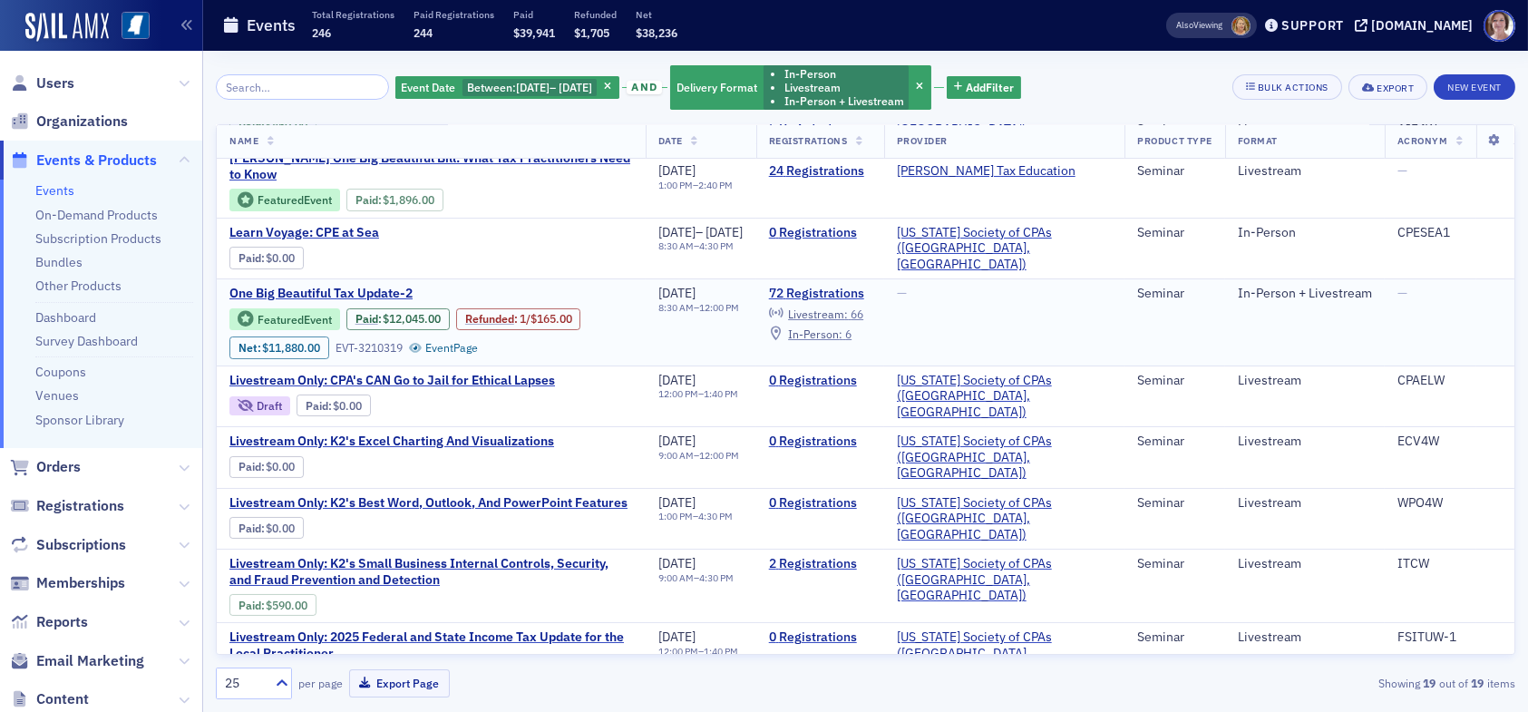
scroll to position [272, 0]
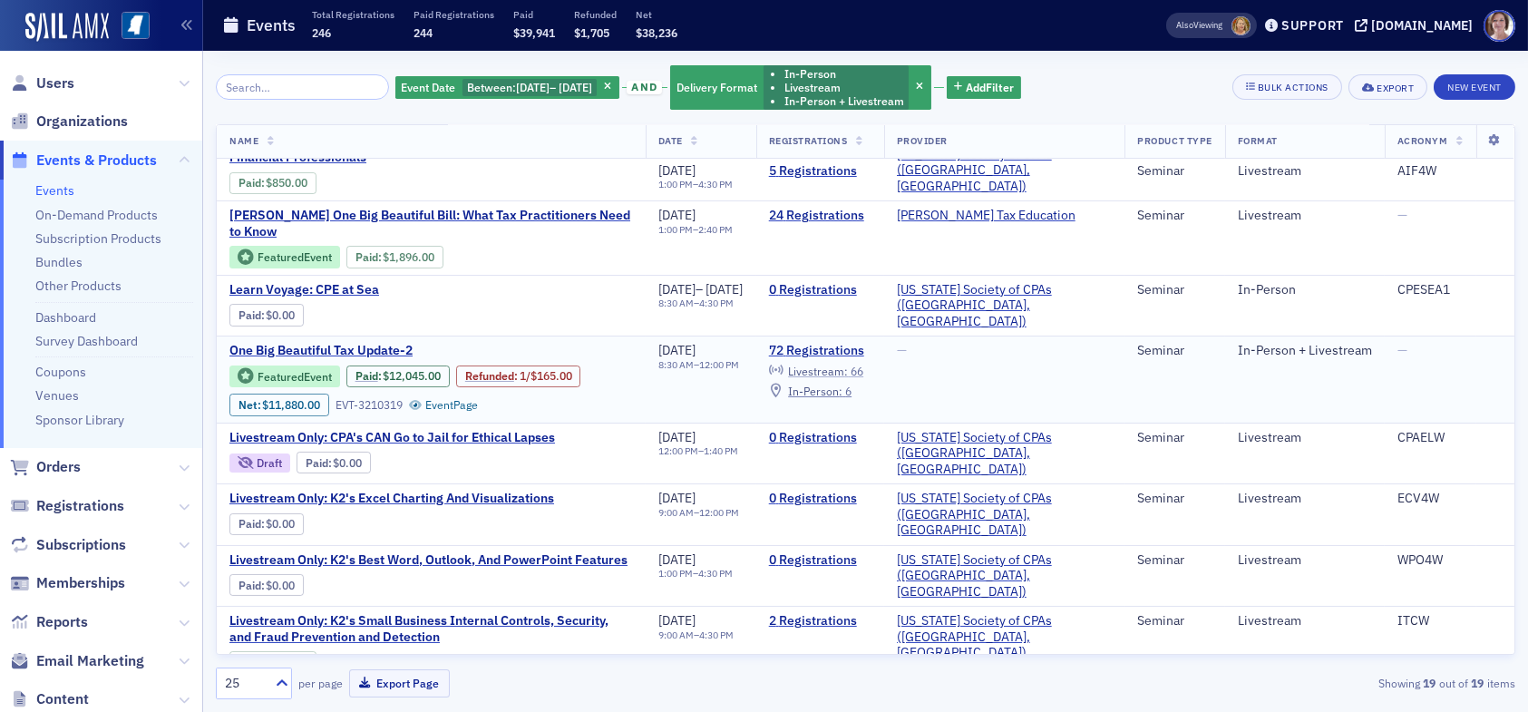
click at [848, 364] on span "Livestream :" at bounding box center [818, 371] width 60 height 15
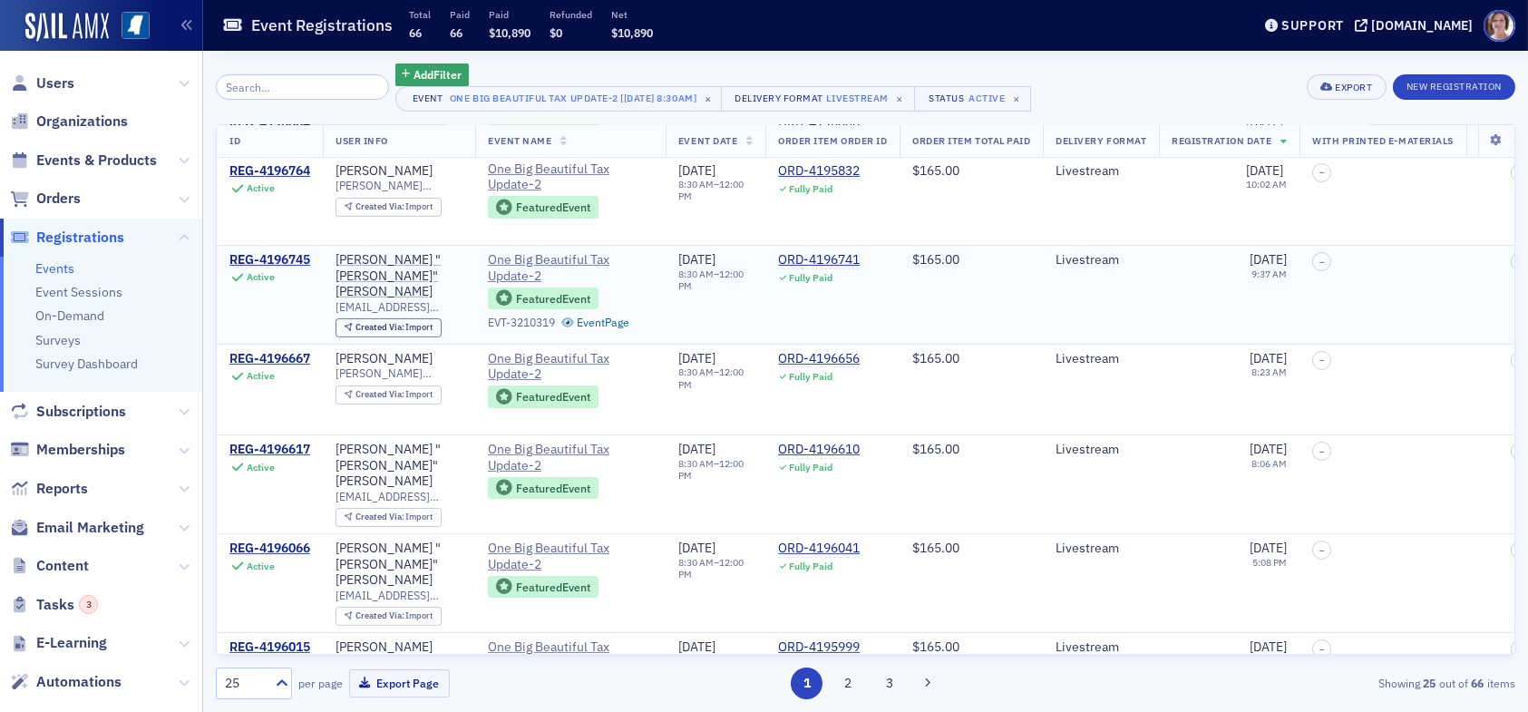
scroll to position [1179, 0]
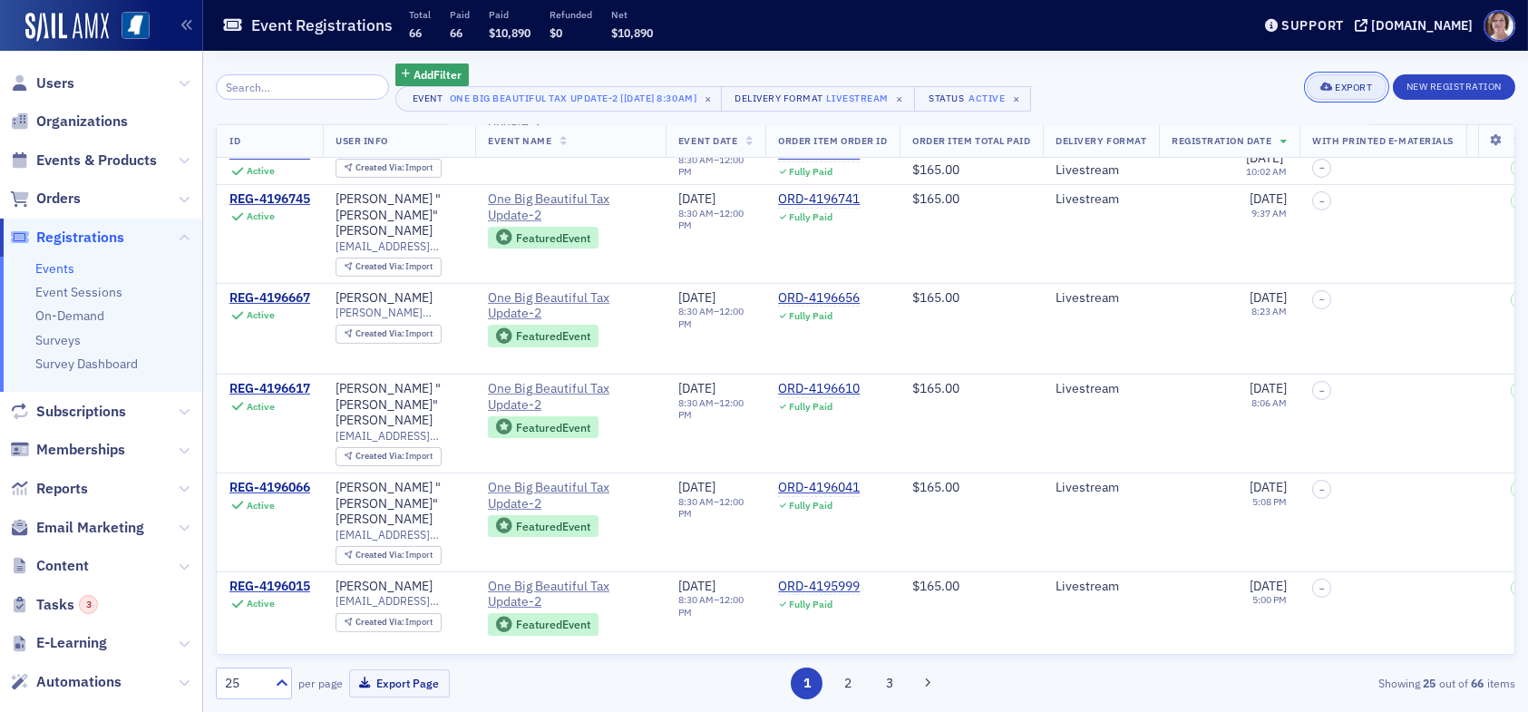
click at [1335, 83] on div "Export" at bounding box center [1353, 88] width 37 height 10
click at [1241, 152] on button "Export All ( 66 Event Registrations )" at bounding box center [1285, 148] width 196 height 29
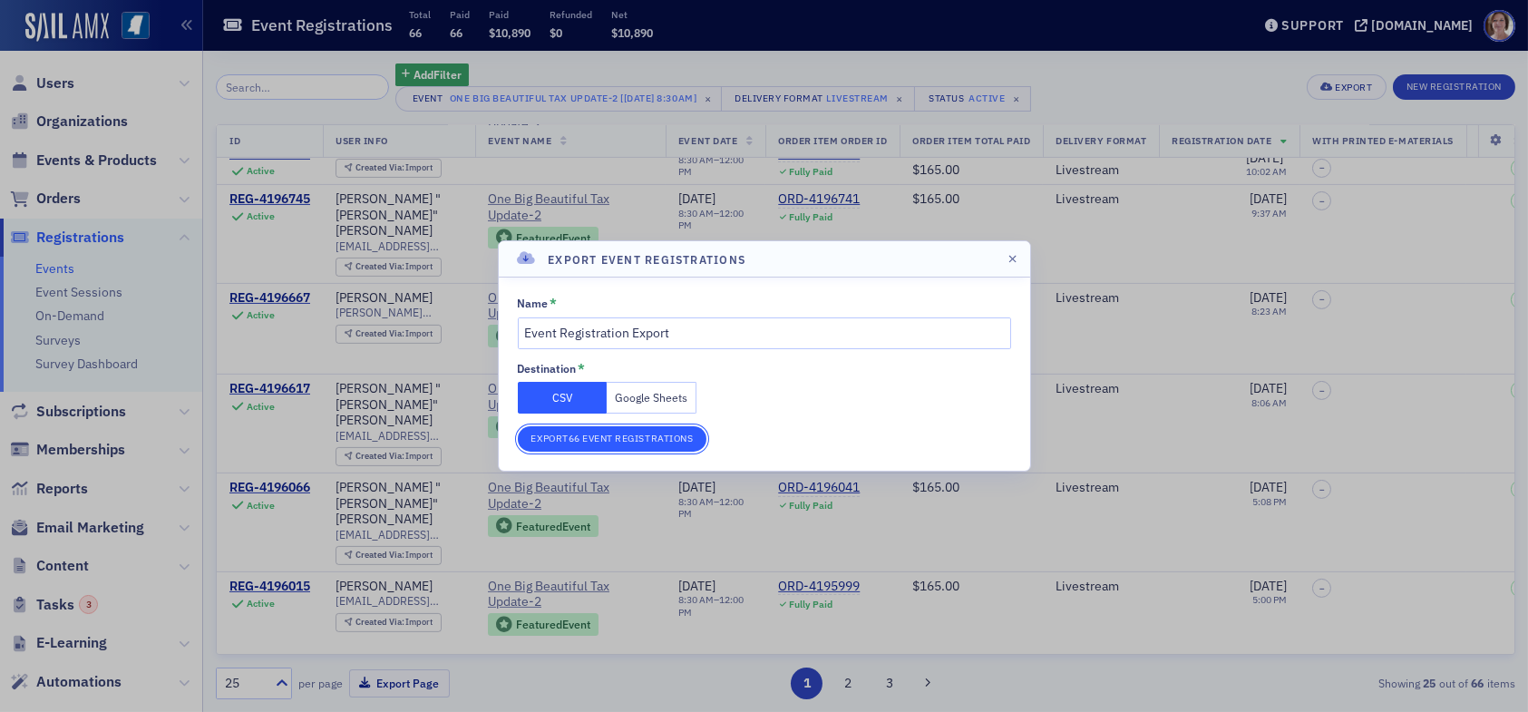
click at [653, 431] on button "Export 66 Event Registrations" at bounding box center [613, 438] width 190 height 25
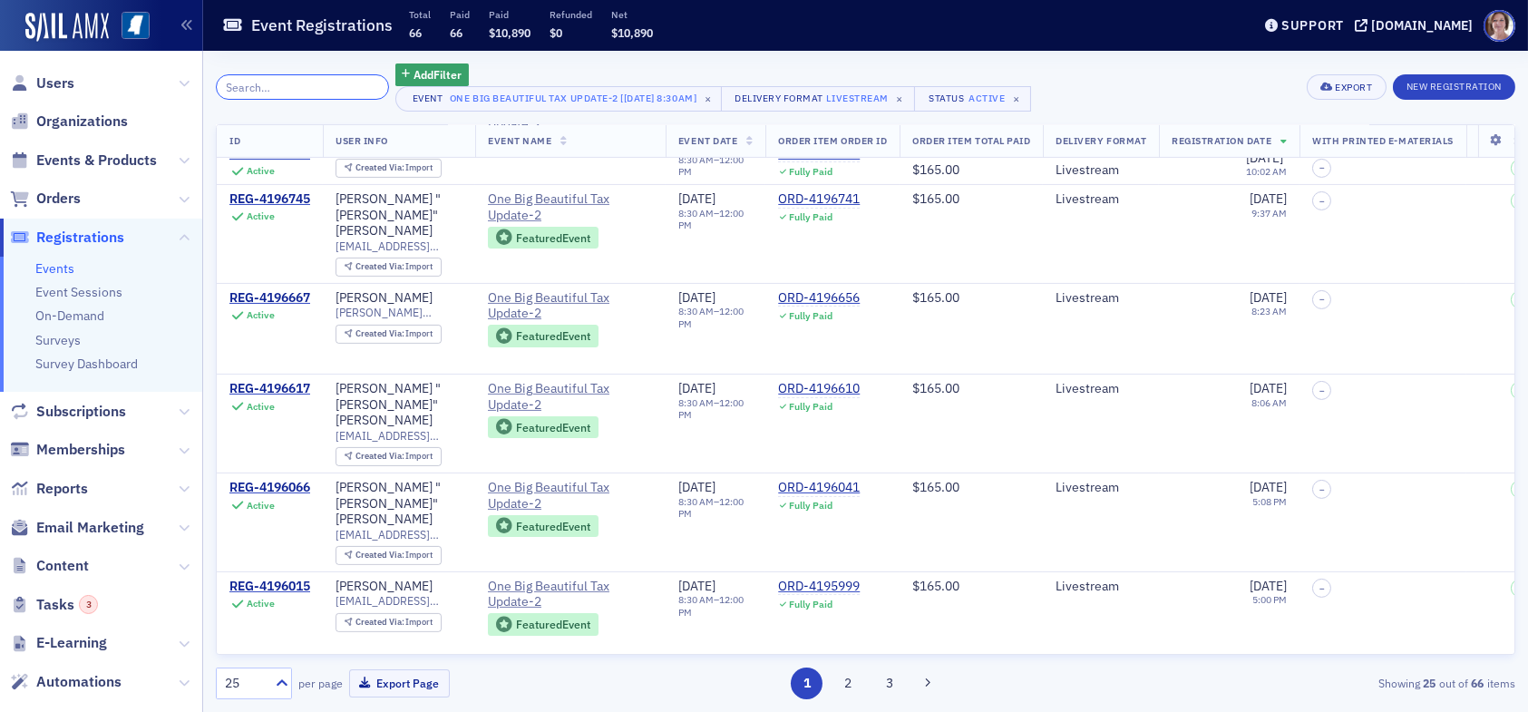
click at [310, 78] on input "search" at bounding box center [302, 86] width 173 height 25
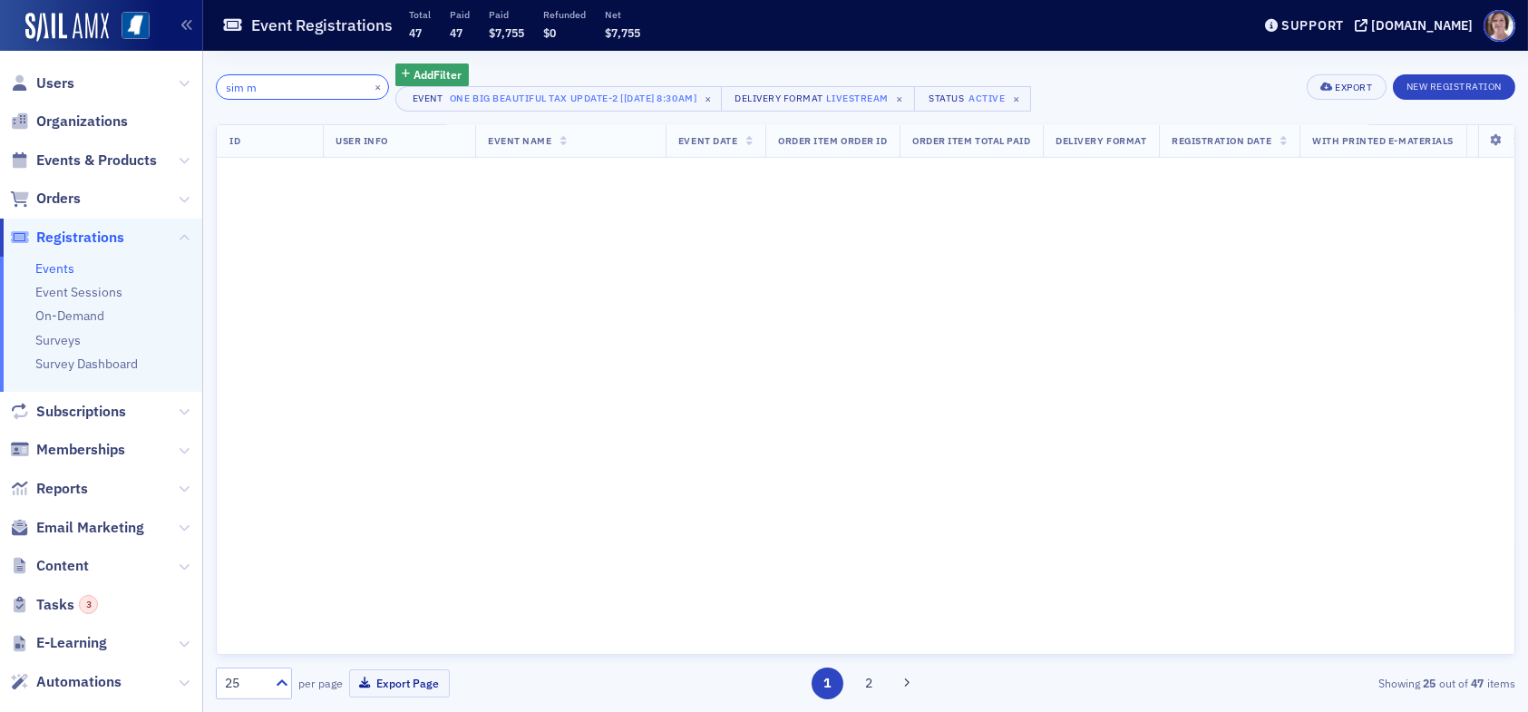
scroll to position [2345, 0]
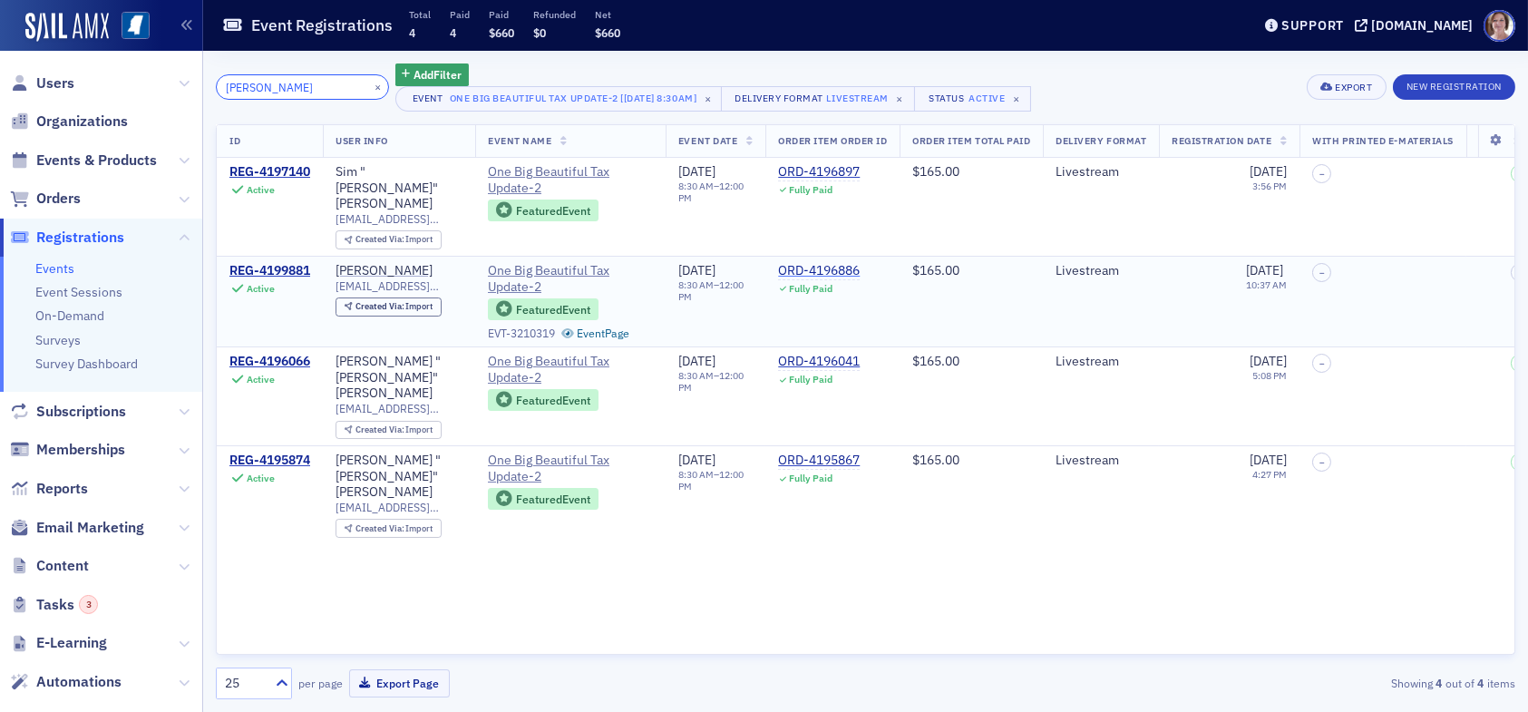
type input "sim mosby"
click at [817, 263] on div "ORD-4196886" at bounding box center [819, 271] width 82 height 16
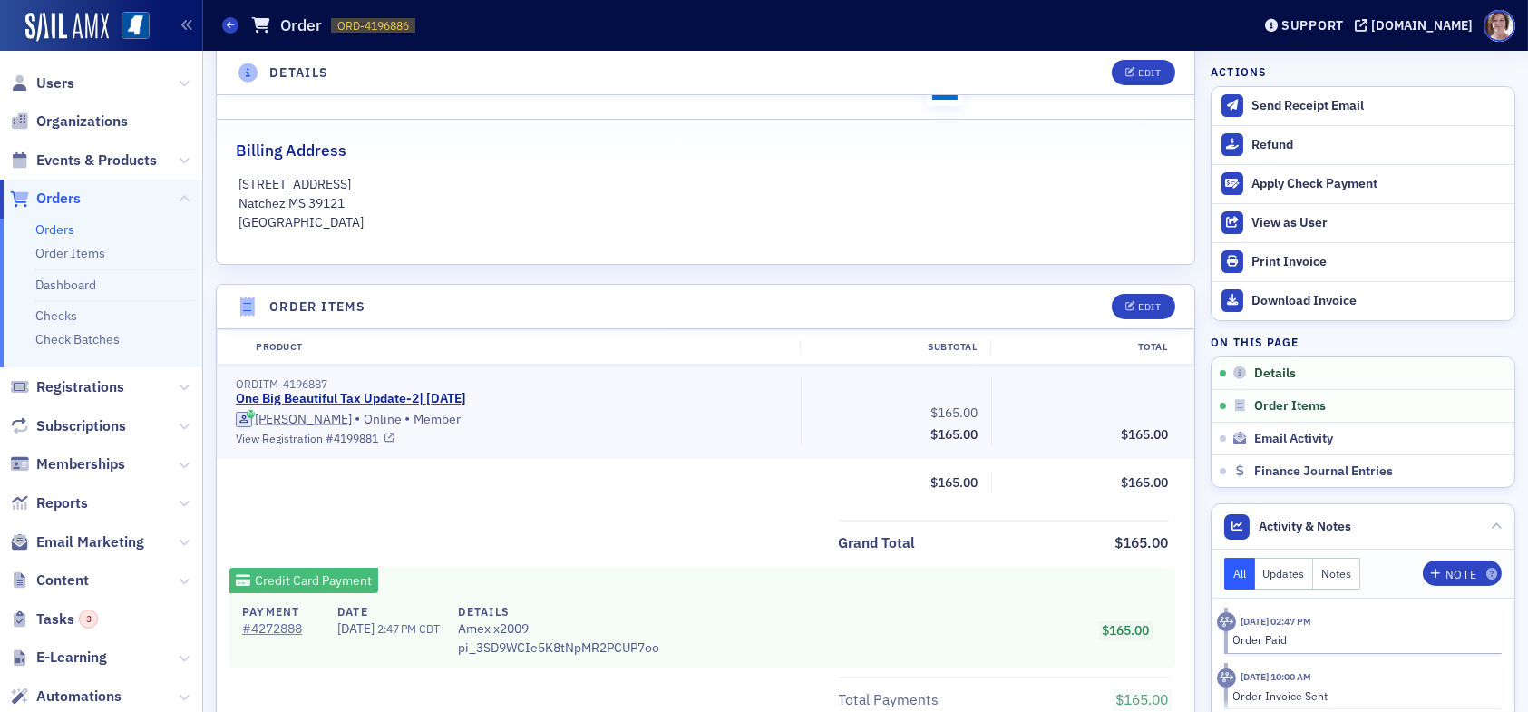
scroll to position [454, 0]
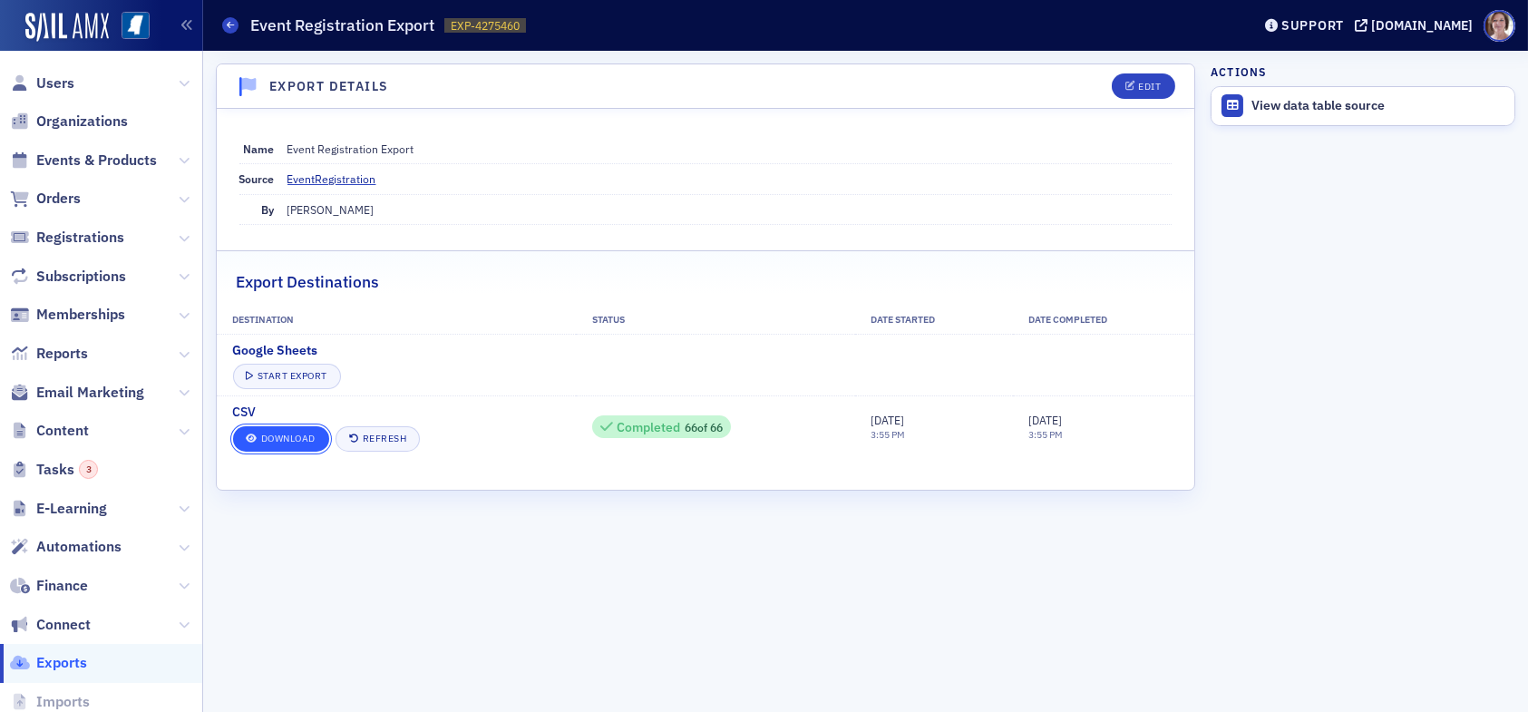
click at [299, 437] on link "Download" at bounding box center [281, 438] width 96 height 25
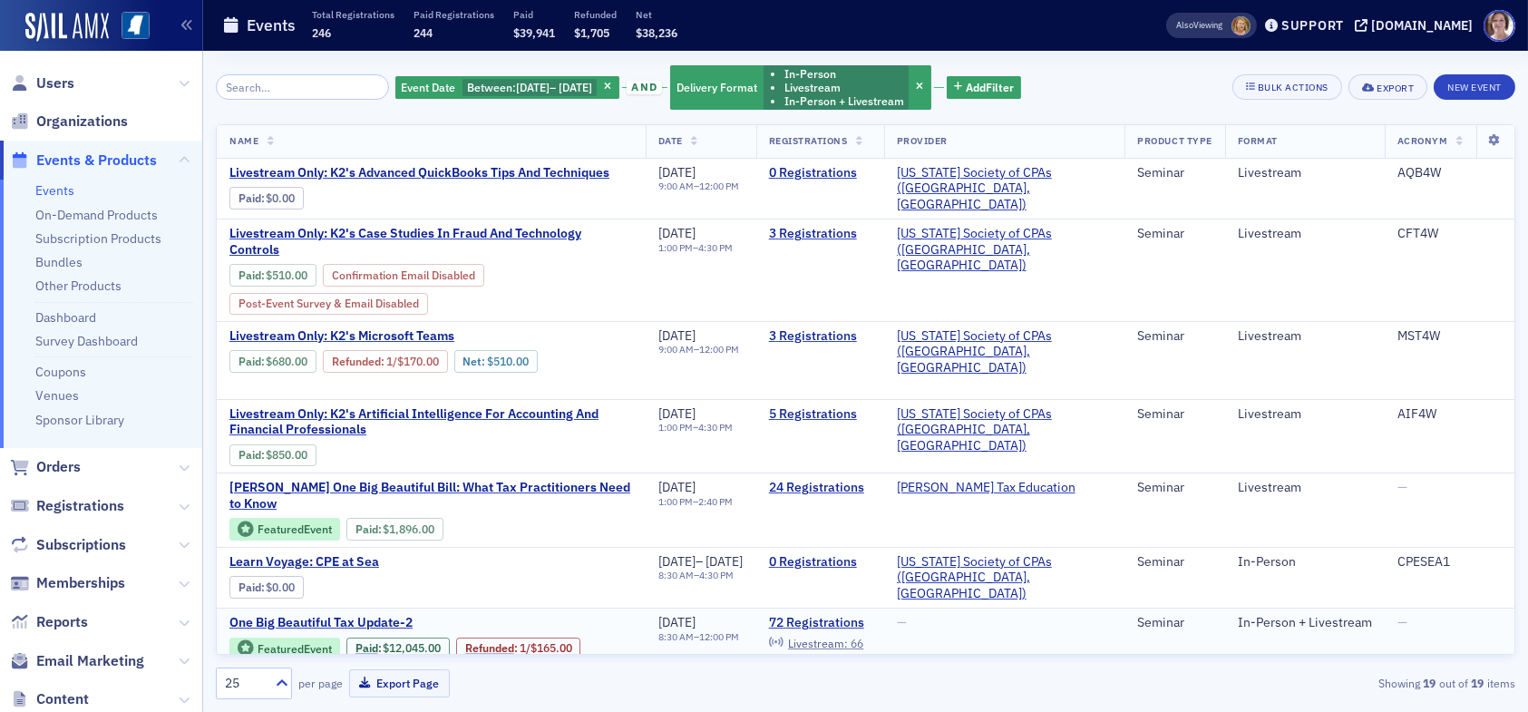
scroll to position [91, 0]
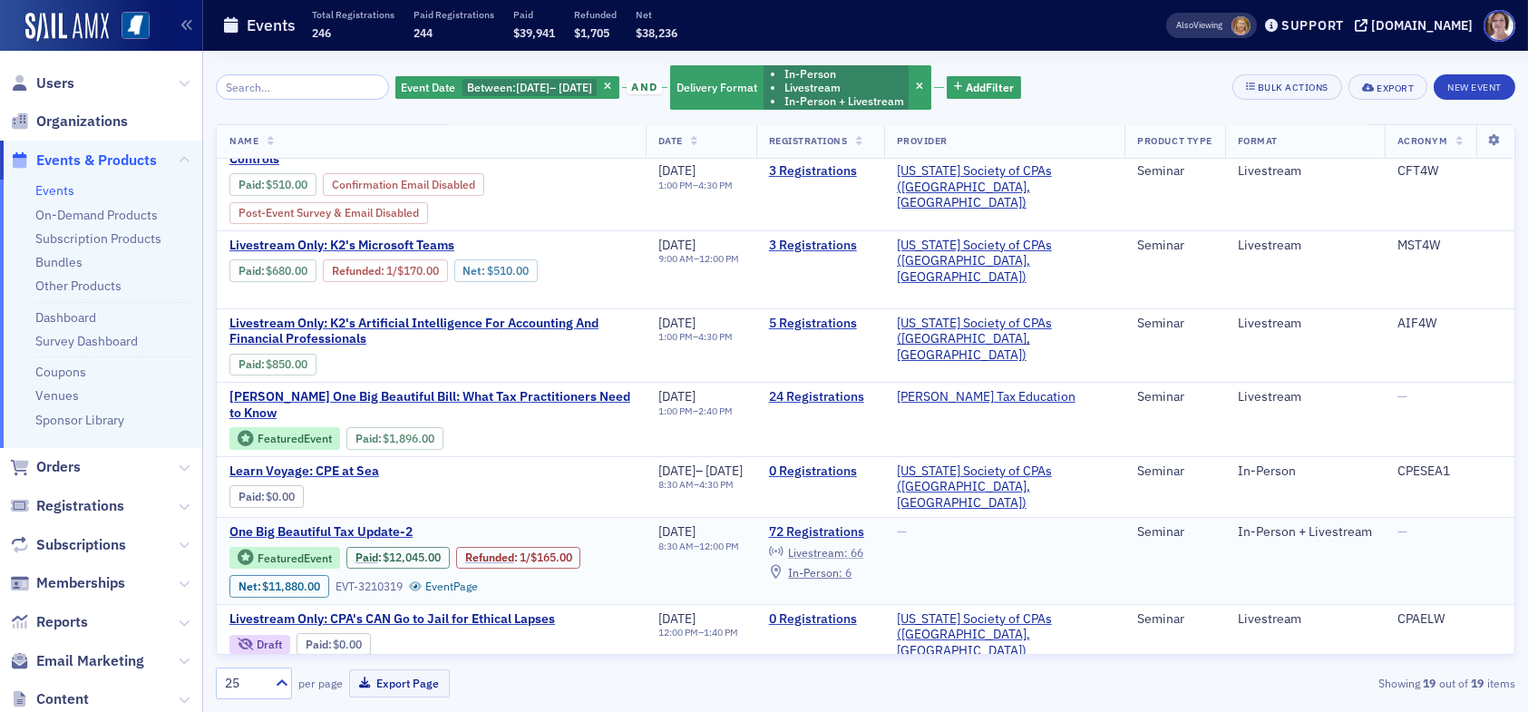
click at [848, 545] on span "Livestream :" at bounding box center [818, 552] width 60 height 15
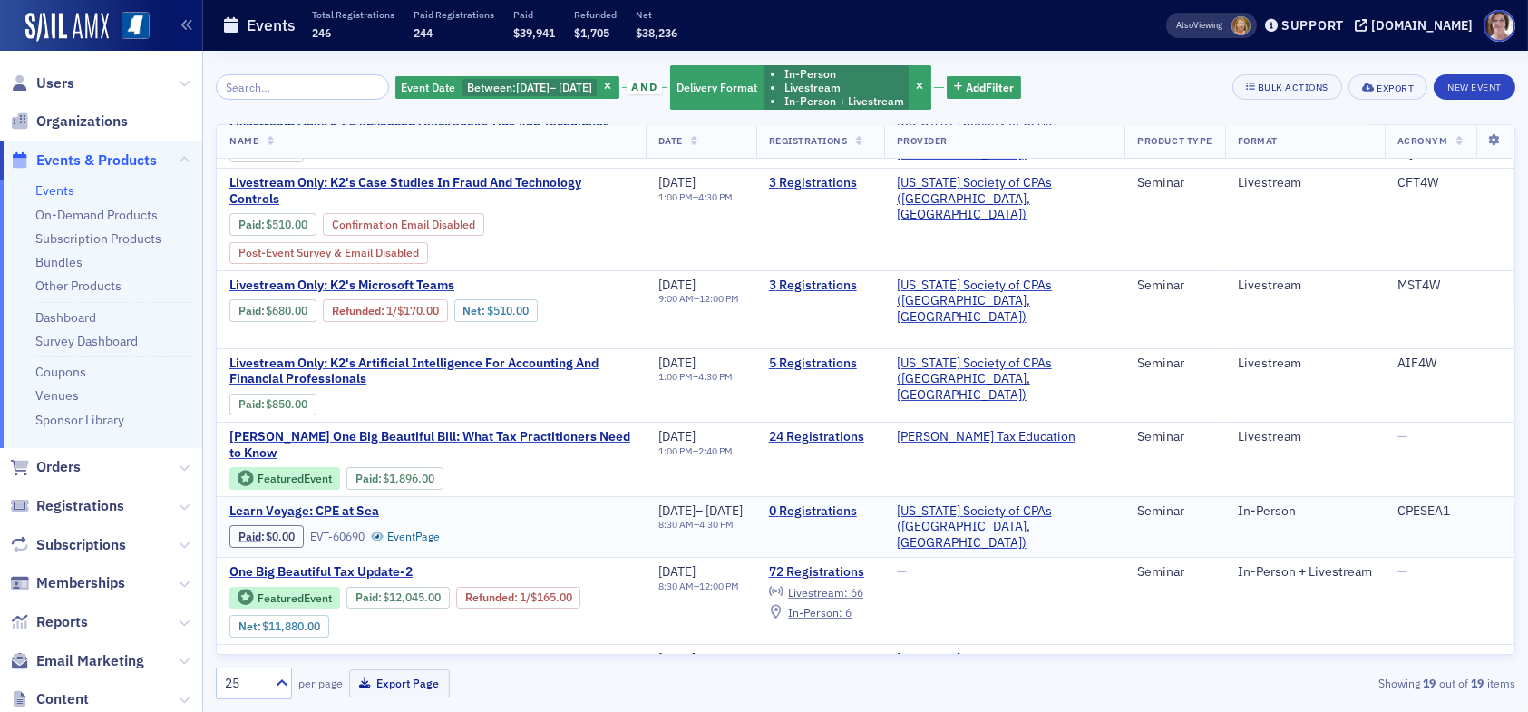
scroll to position [91, 0]
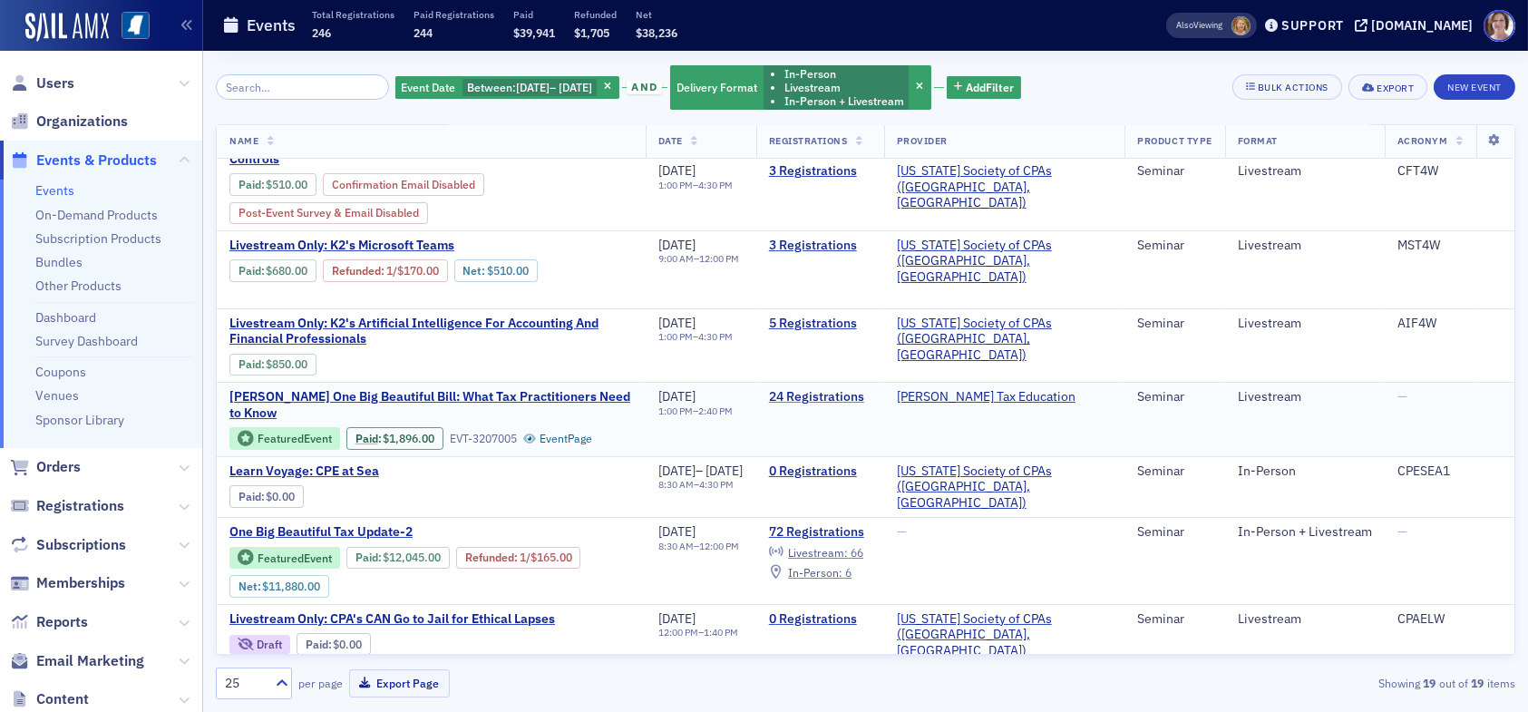
click at [864, 389] on link "24 Registrations" at bounding box center [820, 397] width 103 height 16
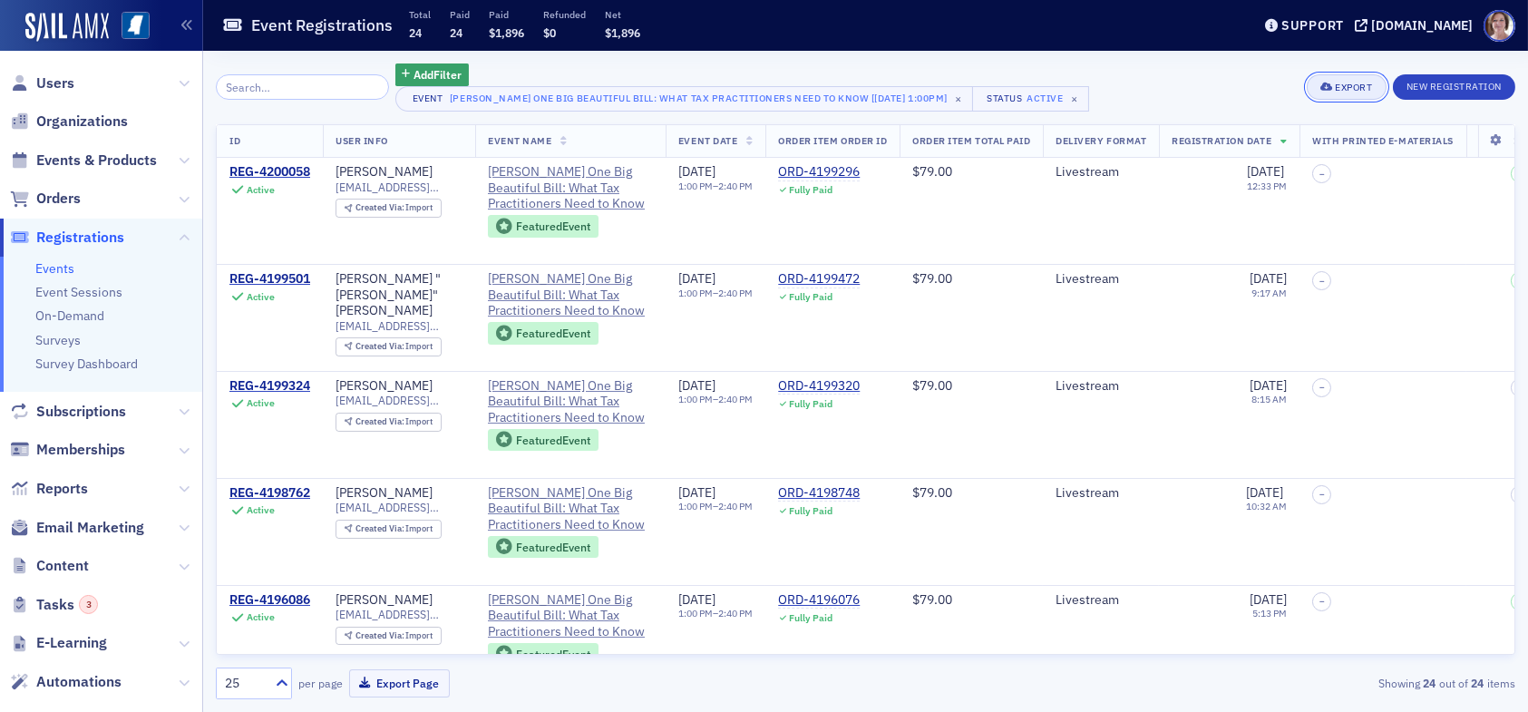
click at [1340, 87] on div "Export" at bounding box center [1353, 88] width 37 height 10
click at [1298, 142] on button "Export All ( 24 Event Registrations )" at bounding box center [1285, 148] width 196 height 29
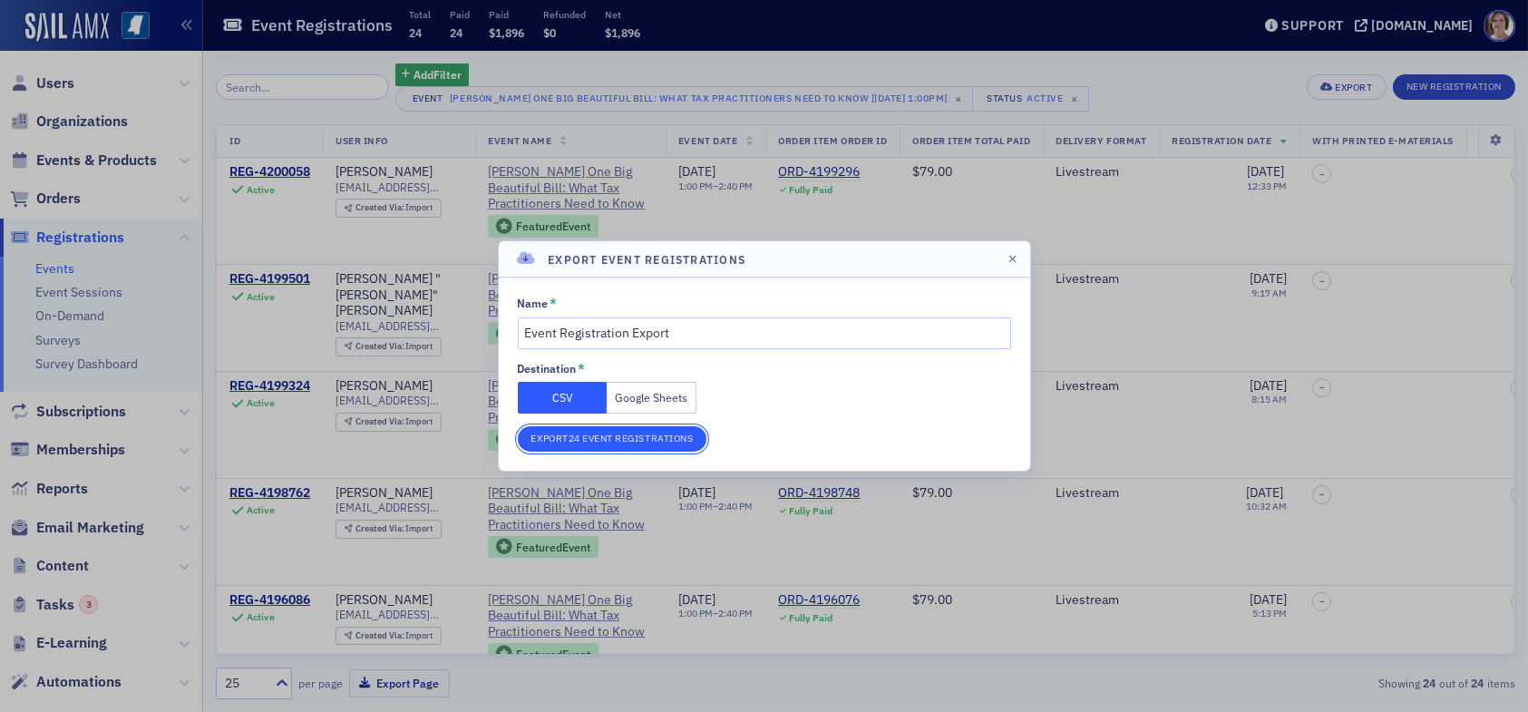
click at [602, 438] on button "Export 24 Event Registrations" at bounding box center [613, 438] width 190 height 25
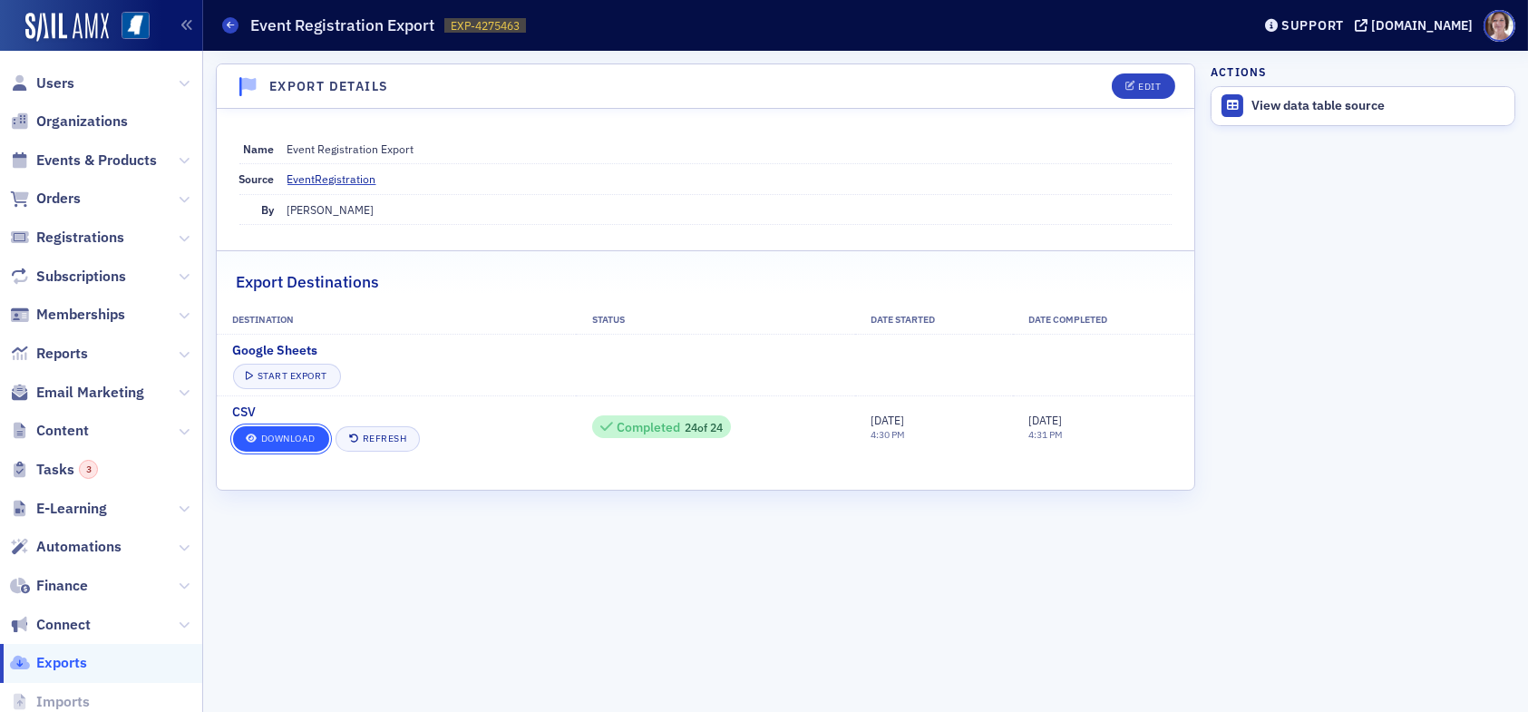
click at [259, 427] on link "Download" at bounding box center [281, 438] width 96 height 25
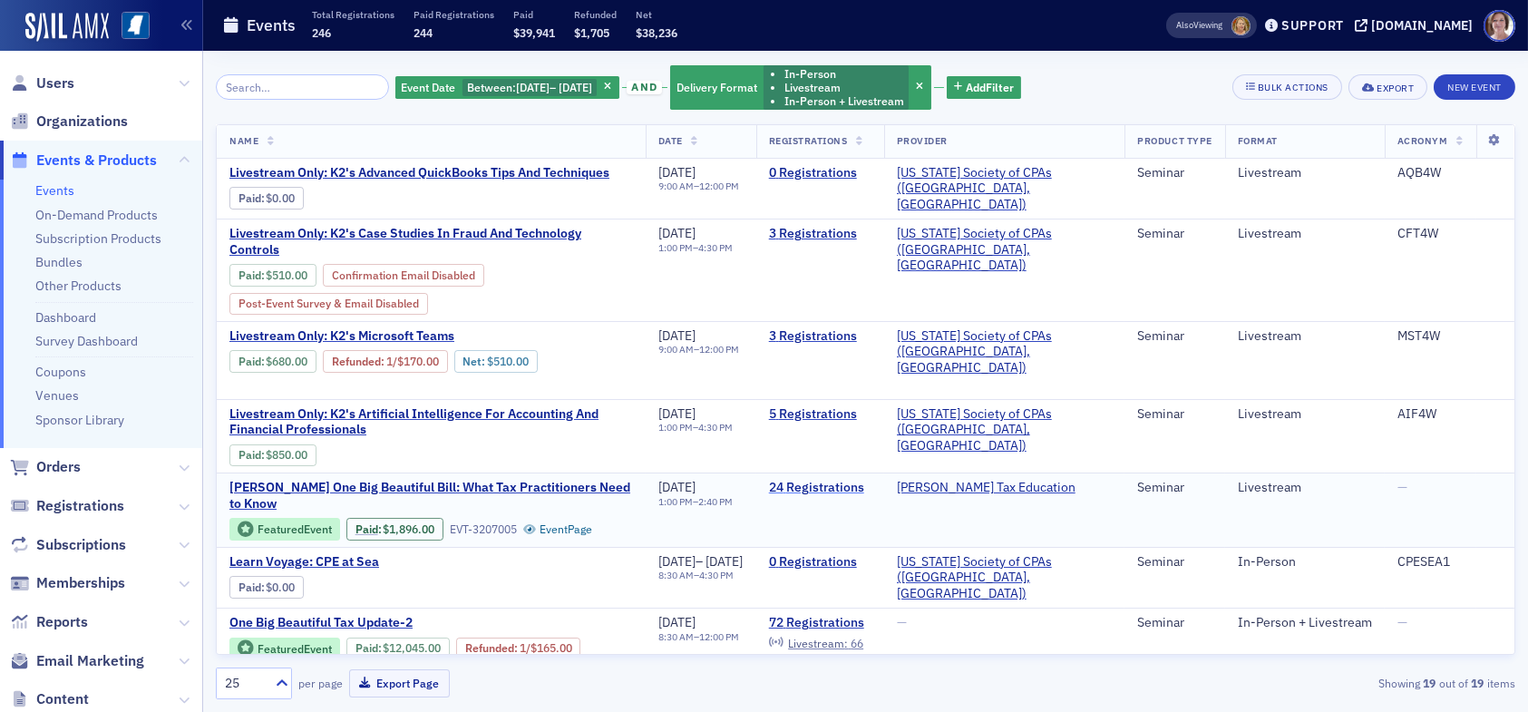
click at [860, 480] on link "24 Registrations" at bounding box center [820, 488] width 103 height 16
click at [445, 486] on span "[PERSON_NAME] One Big Beautiful Bill: What Tax Practitioners Need to Know" at bounding box center [431, 496] width 404 height 32
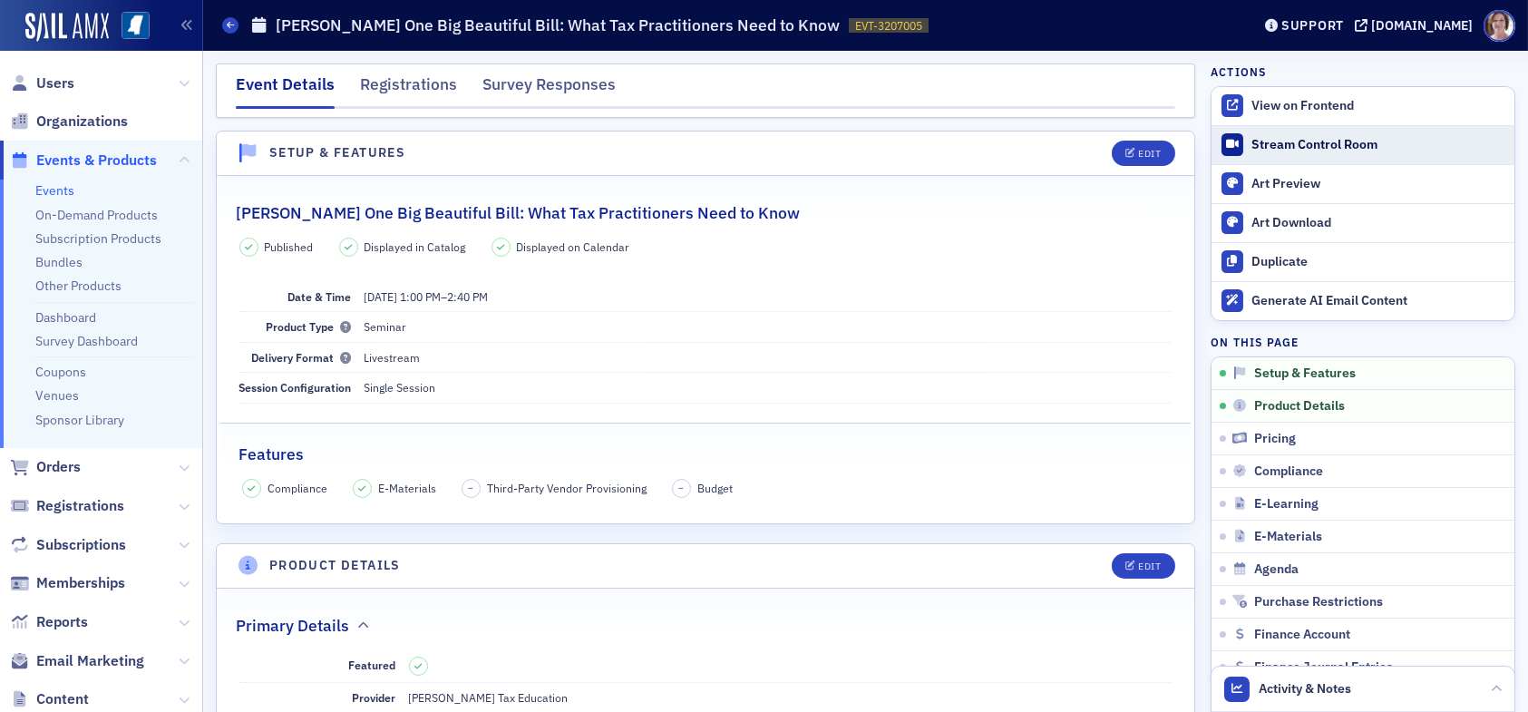
click at [1296, 144] on div "Stream Control Room" at bounding box center [1379, 145] width 254 height 16
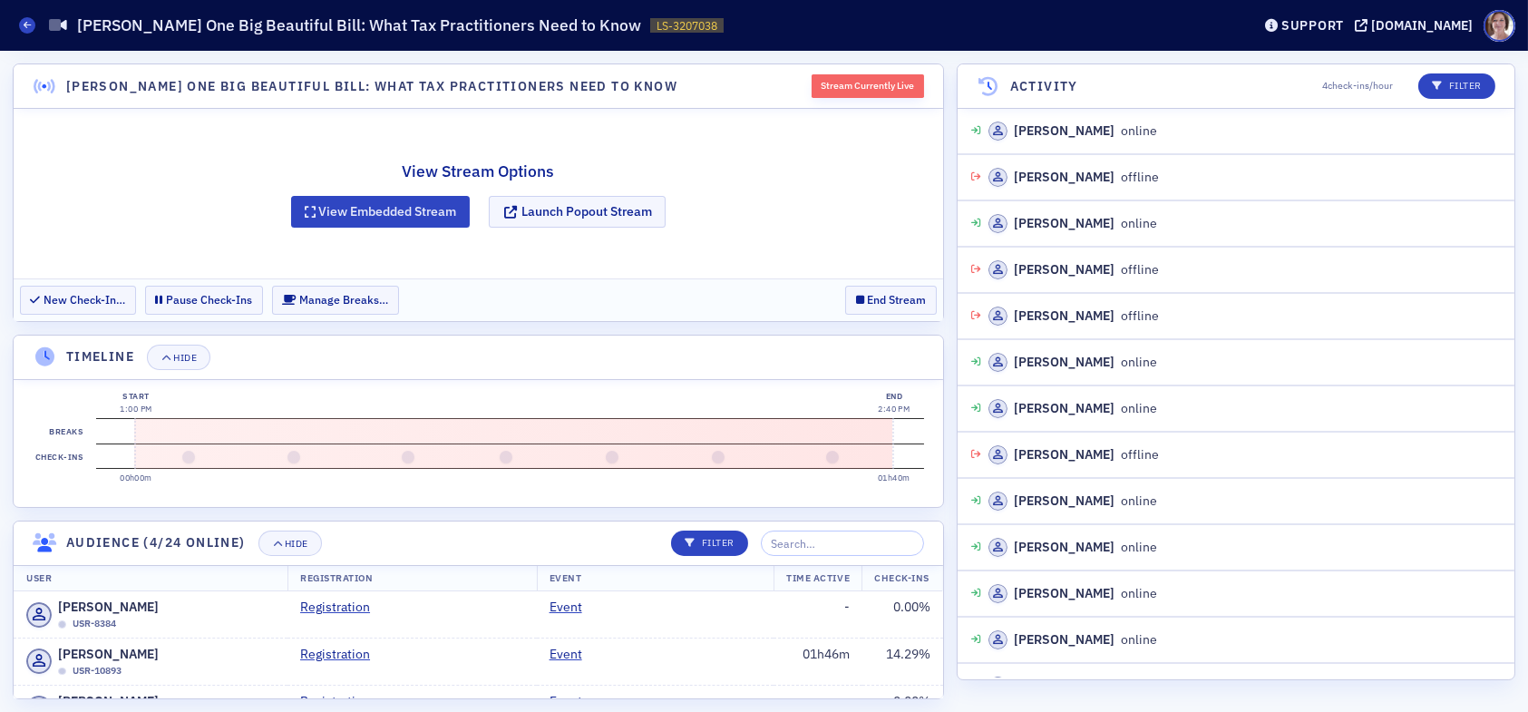
scroll to position [1830, 0]
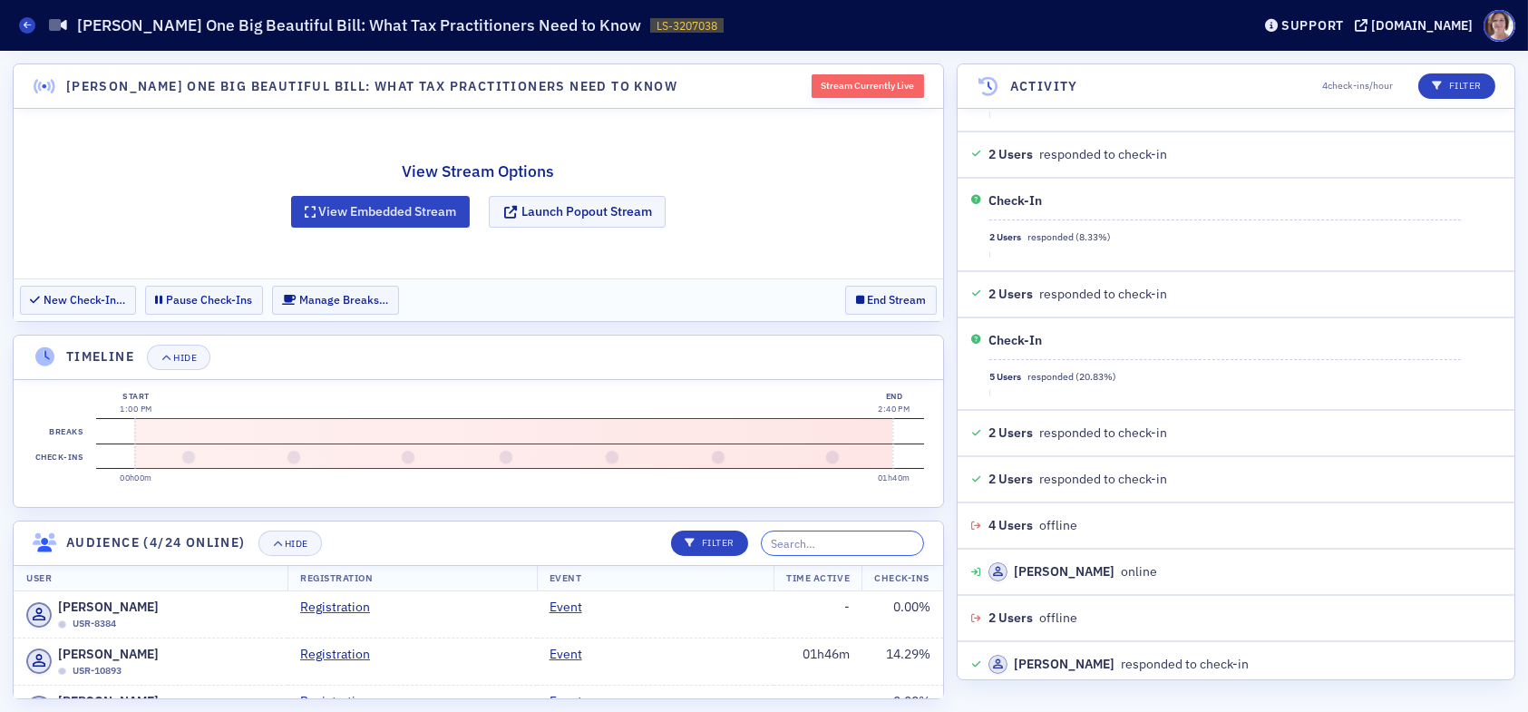
click at [812, 552] on input "search" at bounding box center [842, 543] width 163 height 25
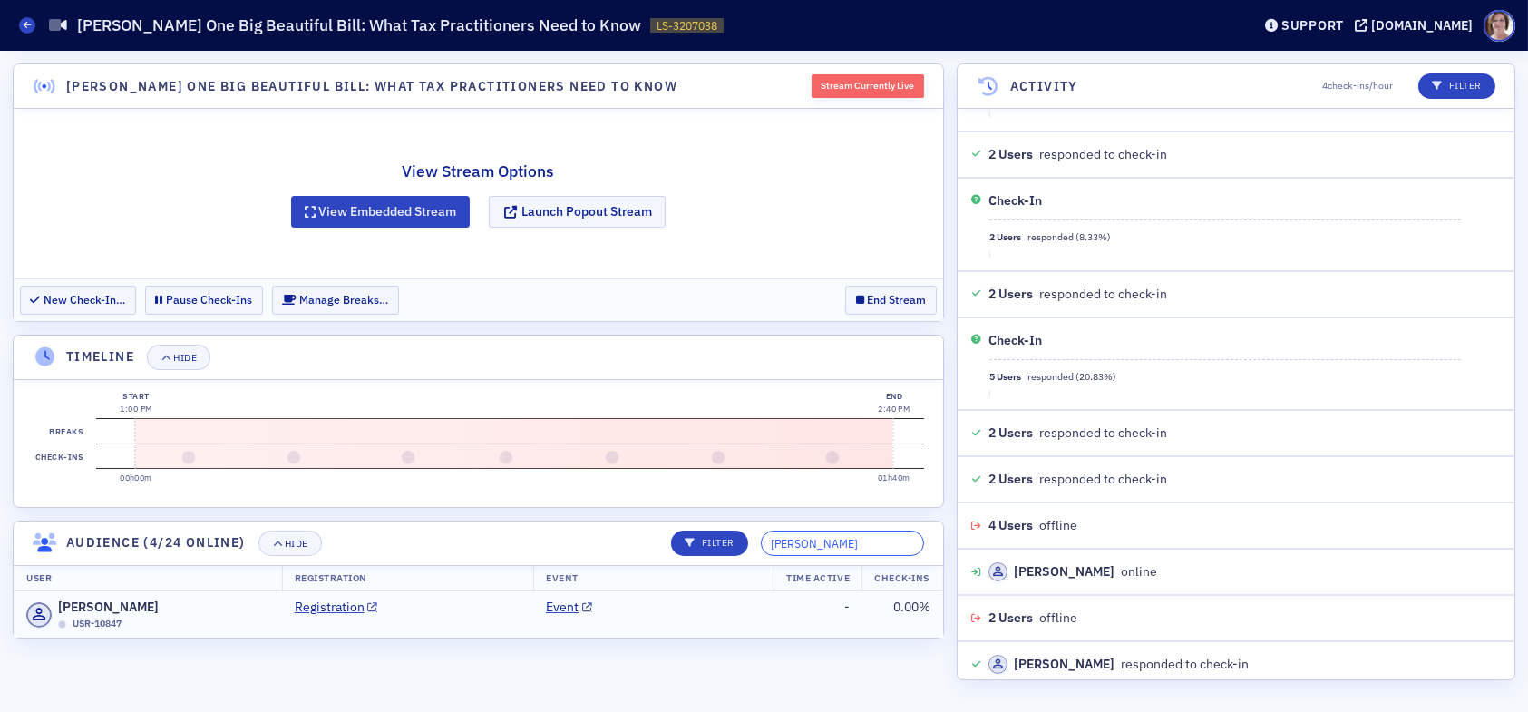
type input "charla"
click at [499, 633] on td "Registration" at bounding box center [408, 614] width 252 height 46
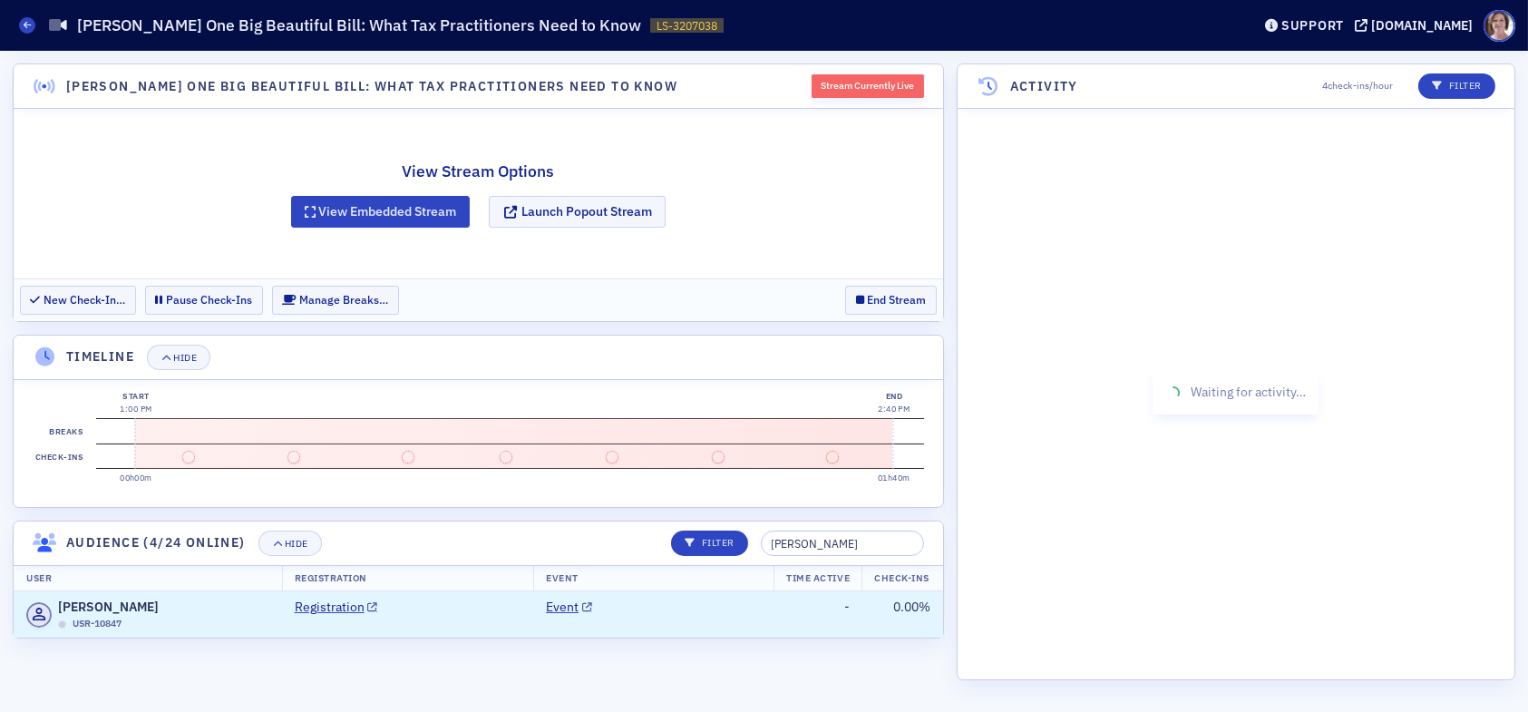
scroll to position [0, 0]
click at [649, 621] on td "Event" at bounding box center [653, 614] width 240 height 46
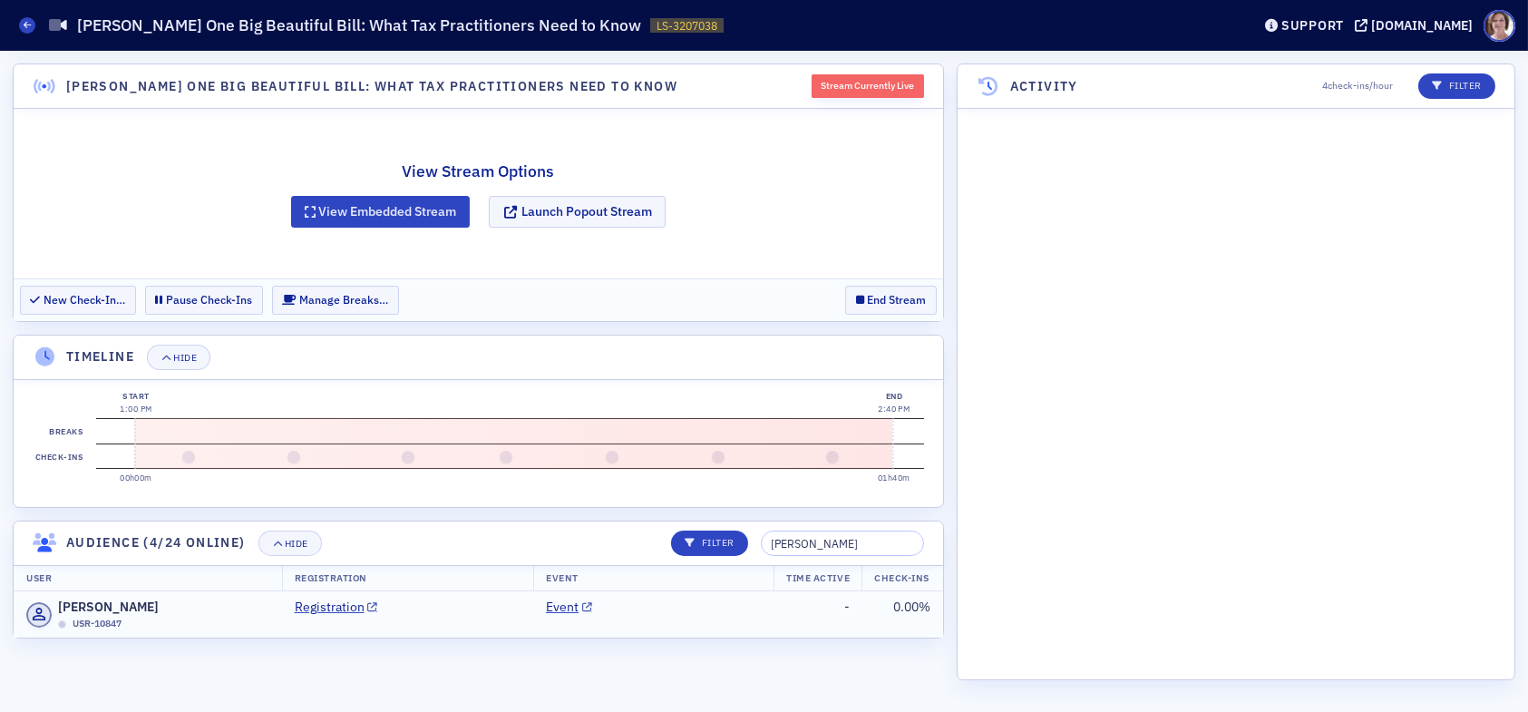
scroll to position [1831, 0]
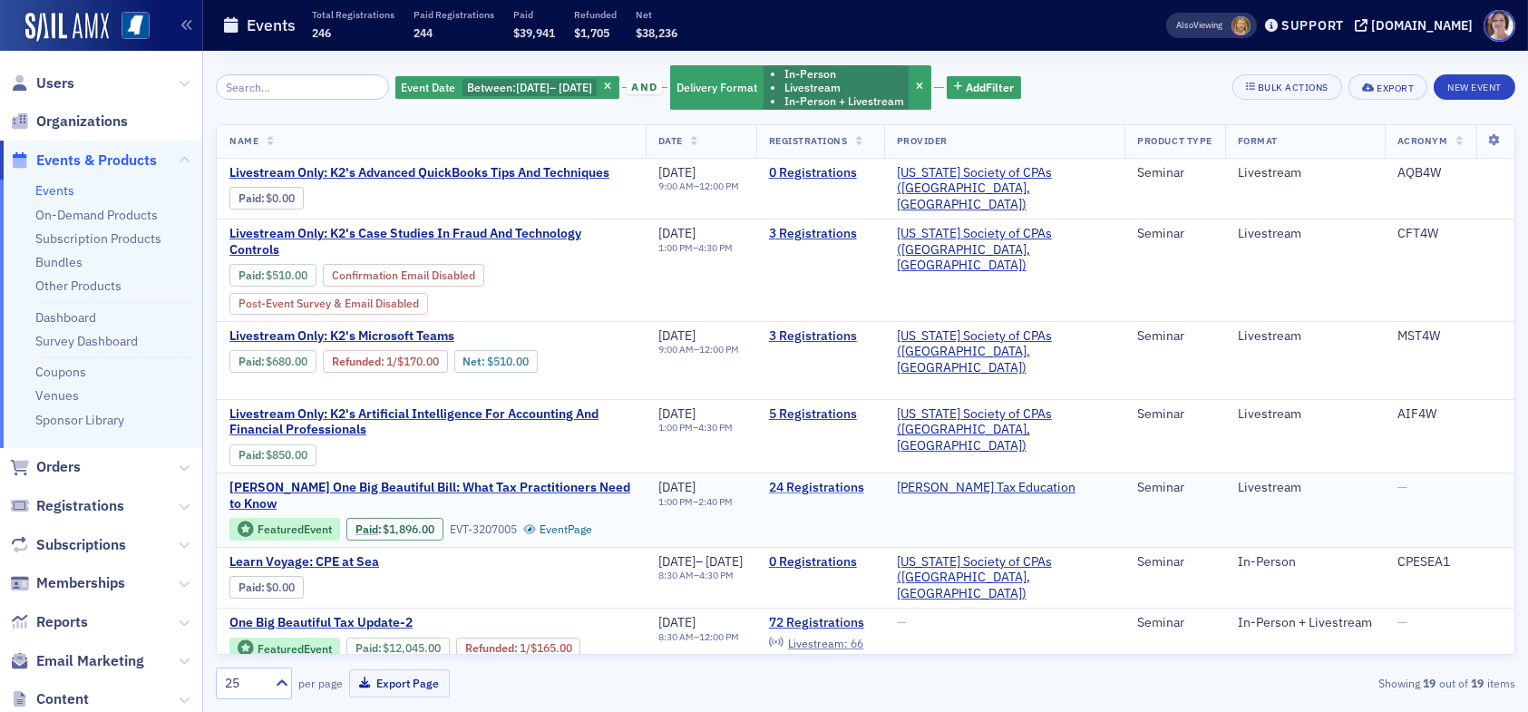
click at [864, 483] on link "24 Registrations" at bounding box center [820, 488] width 103 height 16
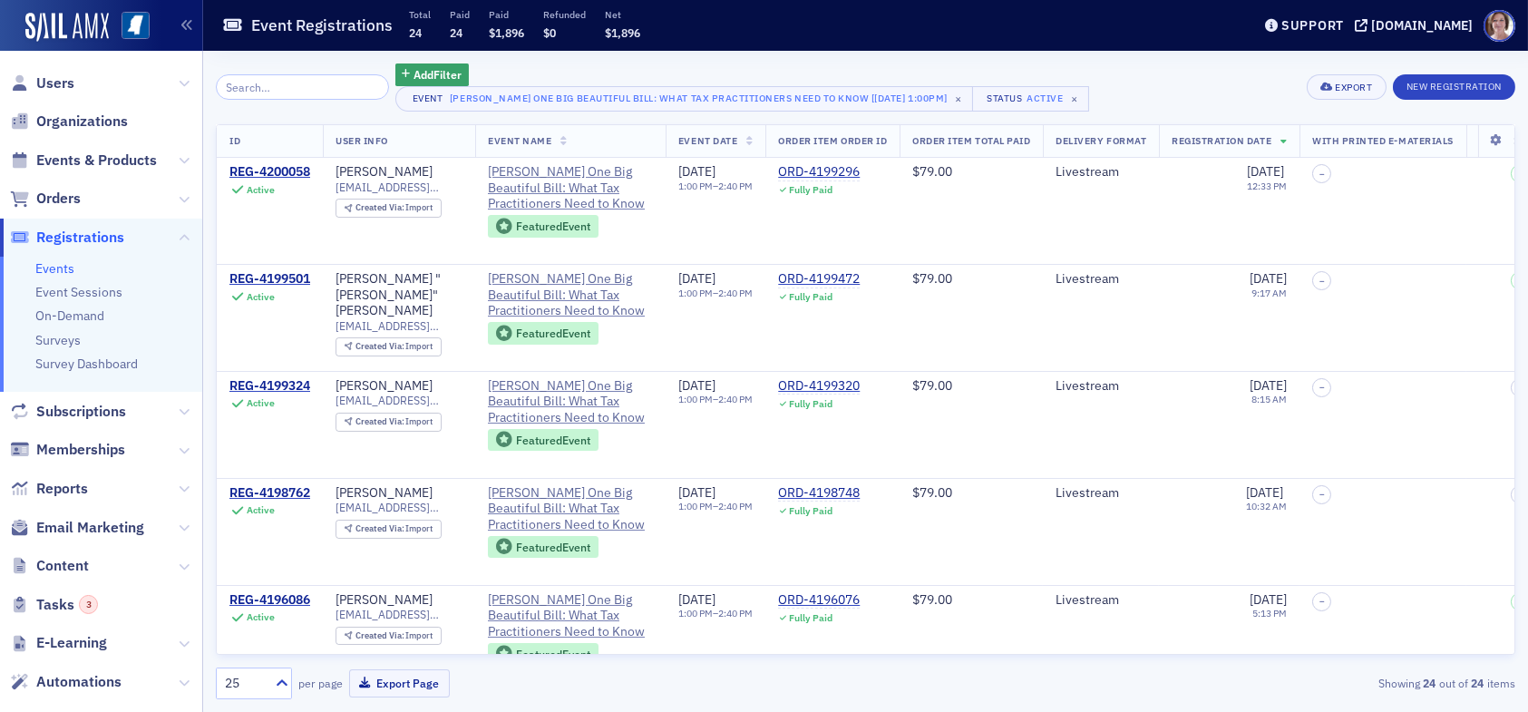
click at [285, 93] on input "search" at bounding box center [302, 86] width 173 height 25
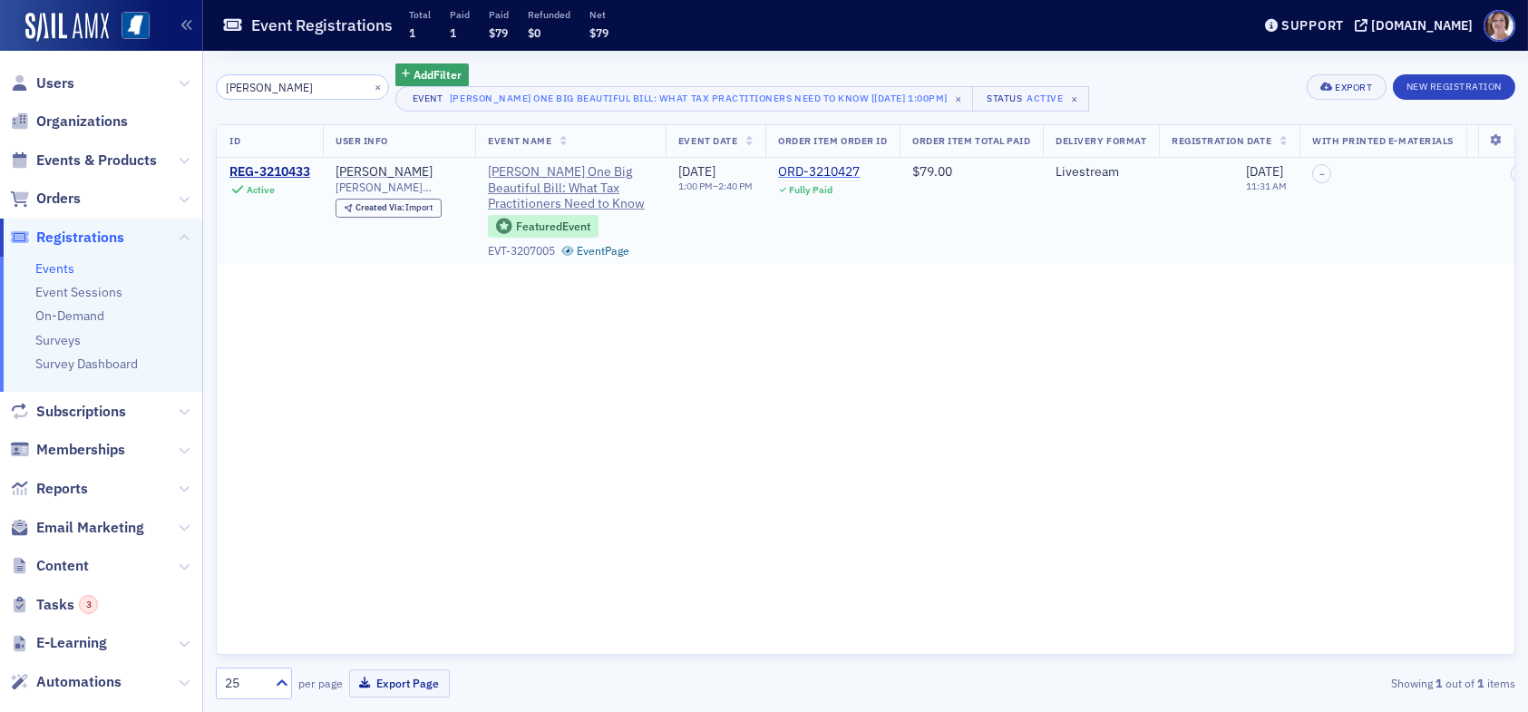
type input "charla"
click at [855, 173] on div "ORD-3210427" at bounding box center [819, 172] width 82 height 16
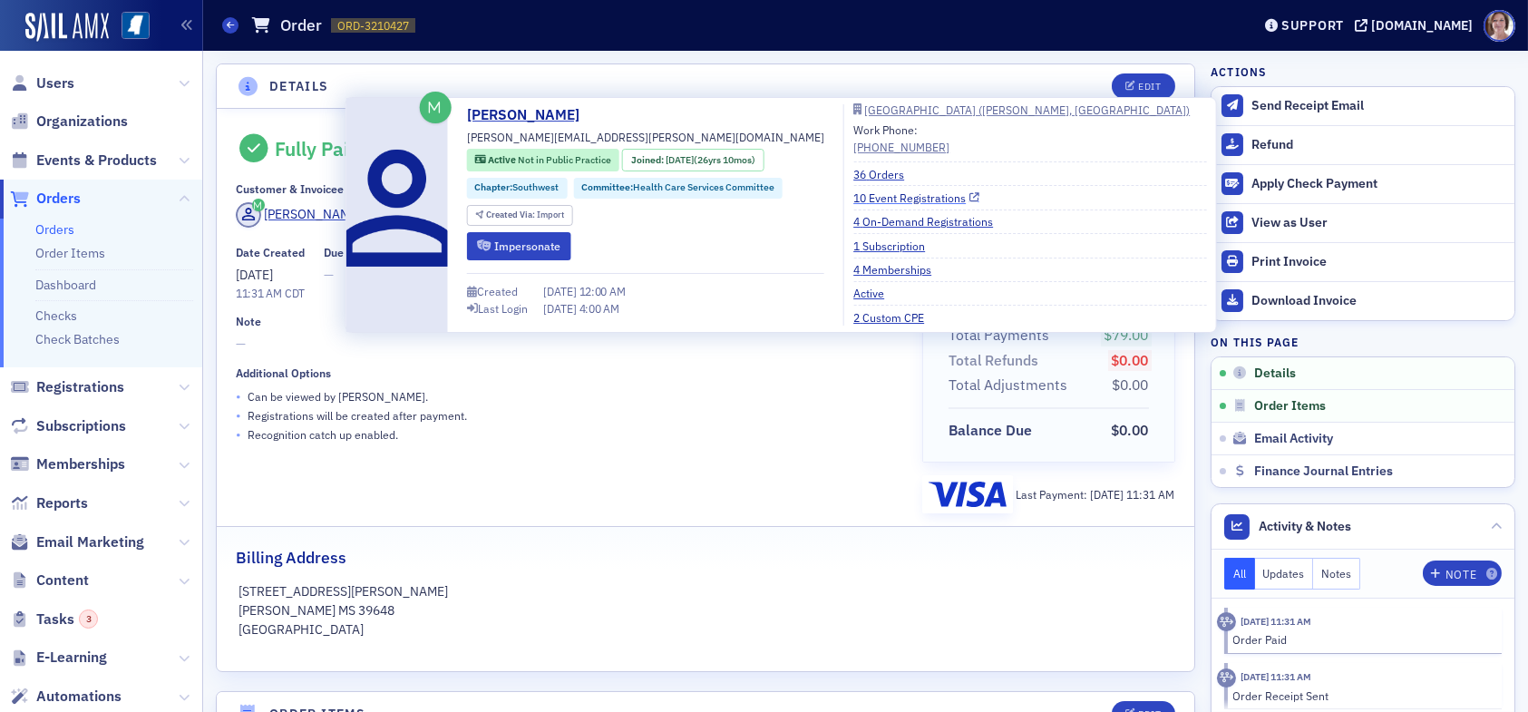
click at [854, 201] on link "10 Event Registrations" at bounding box center [917, 198] width 126 height 16
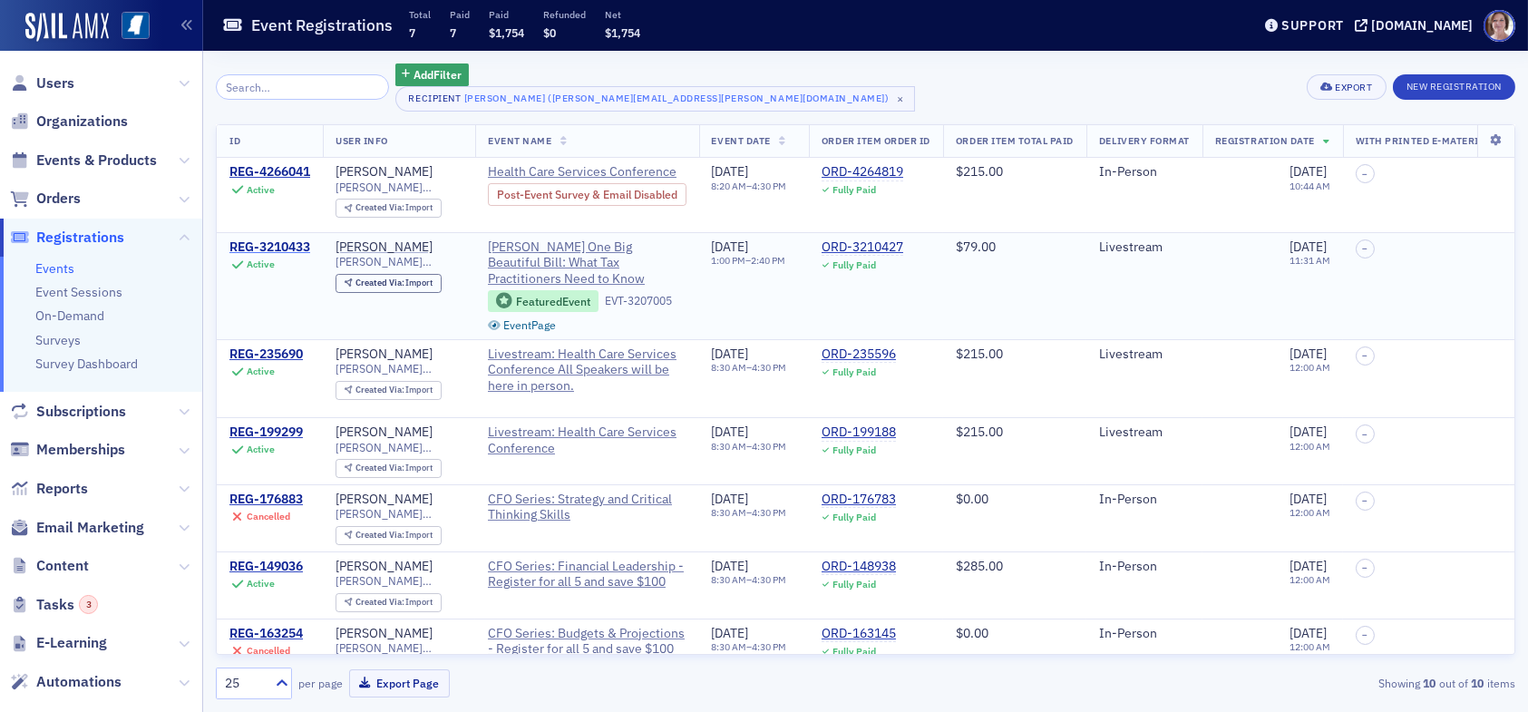
click at [296, 245] on div "REG-3210433" at bounding box center [269, 247] width 81 height 16
